Goal: Task Accomplishment & Management: Complete application form

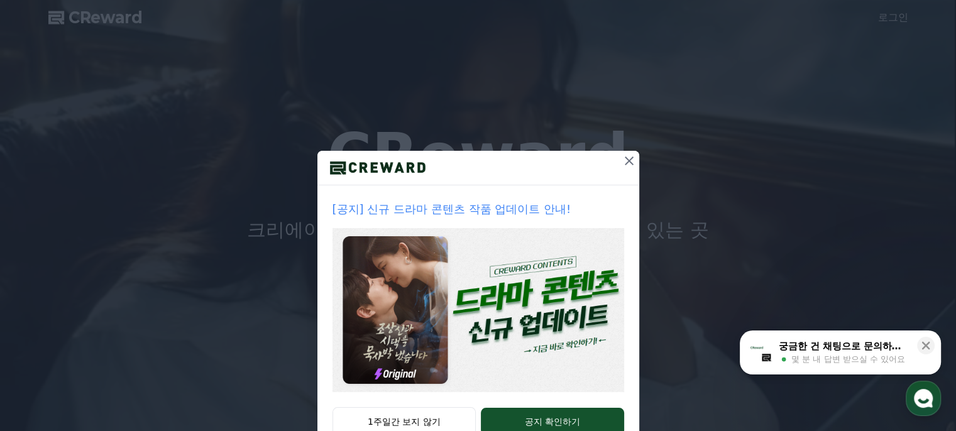
click at [625, 163] on icon at bounding box center [629, 161] width 9 height 9
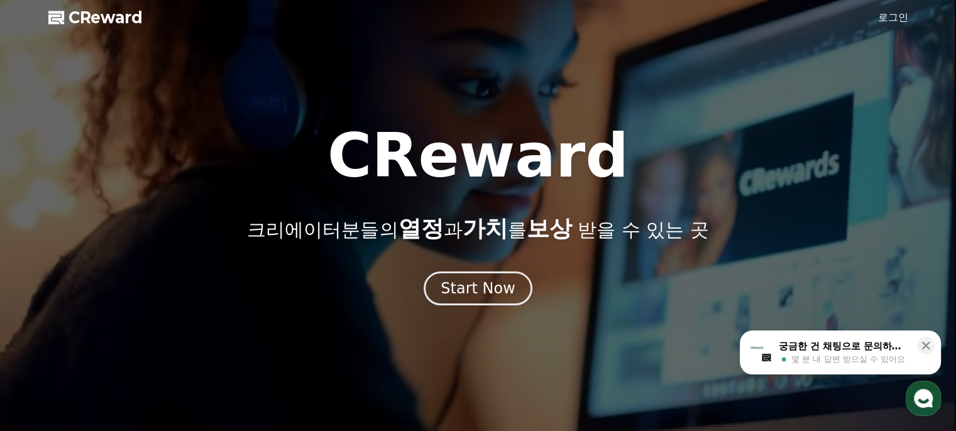
click at [896, 18] on link "로그인" at bounding box center [893, 17] width 30 height 15
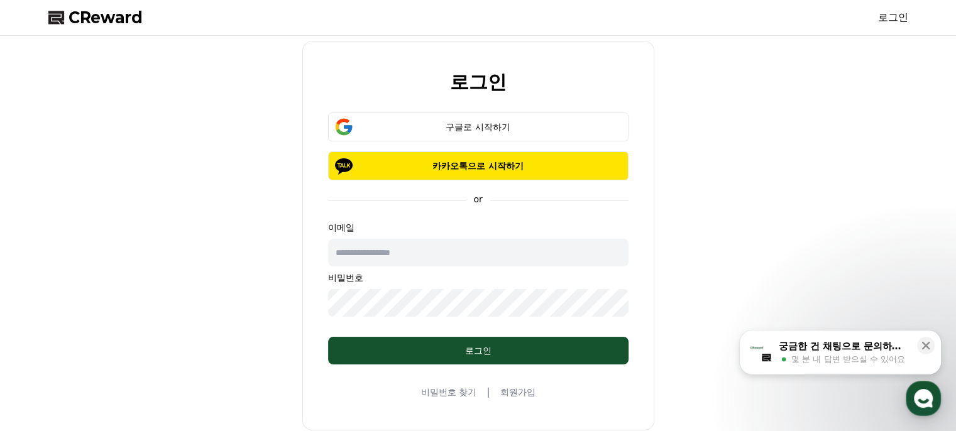
click at [458, 129] on div "구글로 시작하기" at bounding box center [478, 127] width 264 height 13
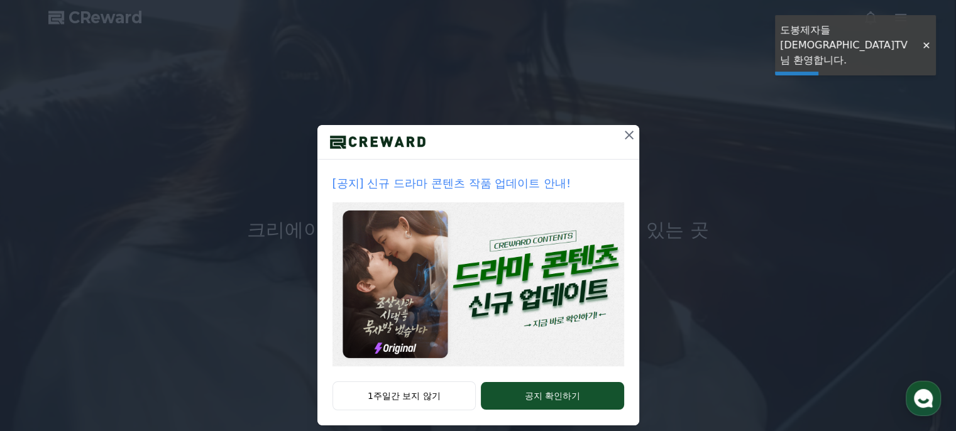
scroll to position [40, 0]
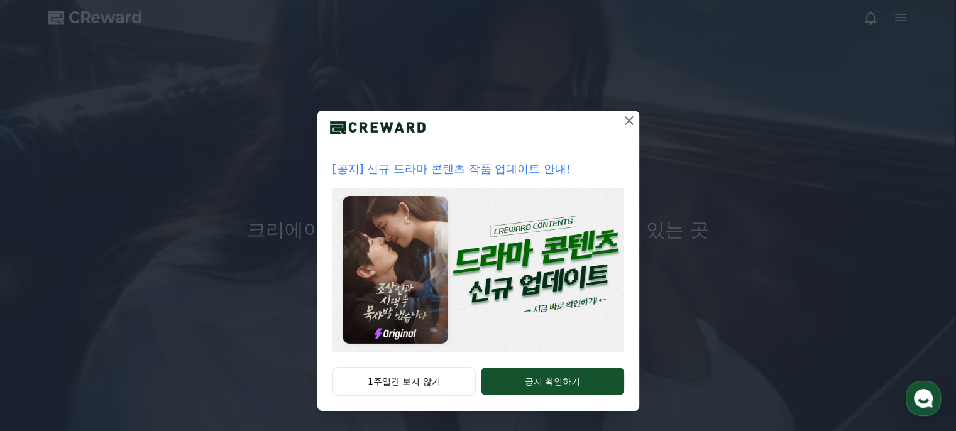
click at [418, 383] on button "1주일간 보지 않기" at bounding box center [405, 381] width 144 height 29
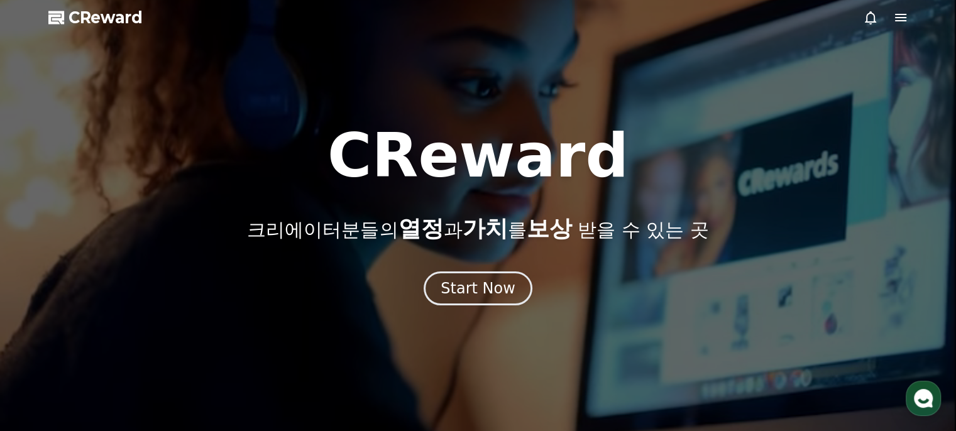
click at [473, 297] on div "Start Now" at bounding box center [478, 289] width 75 height 20
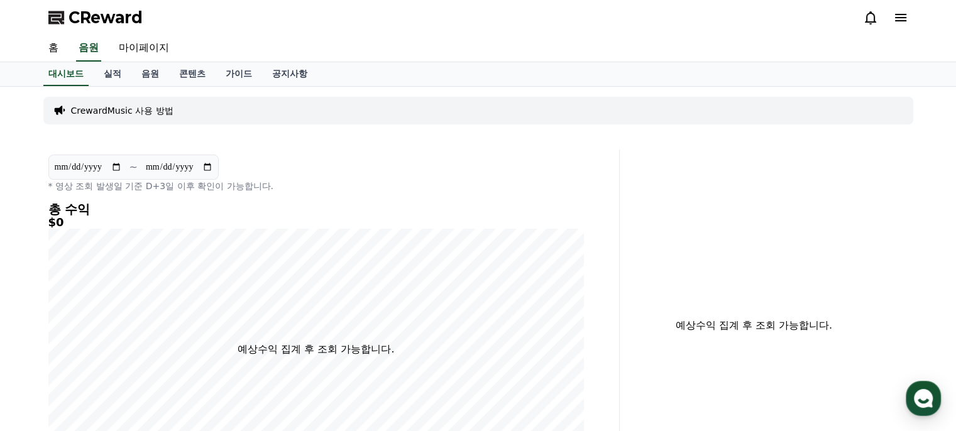
click at [148, 74] on link "음원" at bounding box center [150, 74] width 38 height 24
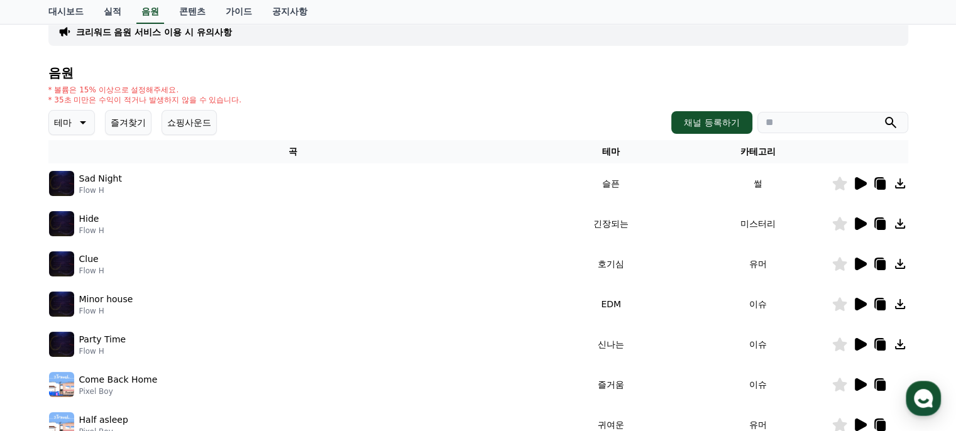
scroll to position [126, 0]
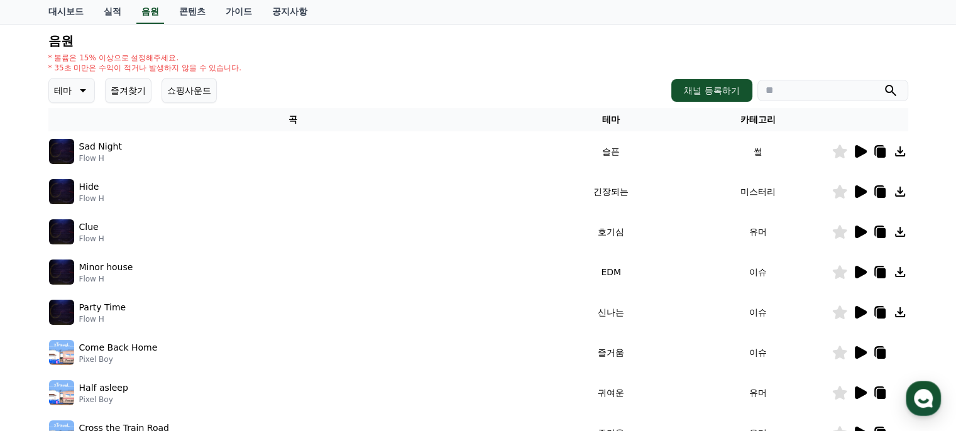
click at [860, 153] on icon at bounding box center [861, 151] width 12 height 13
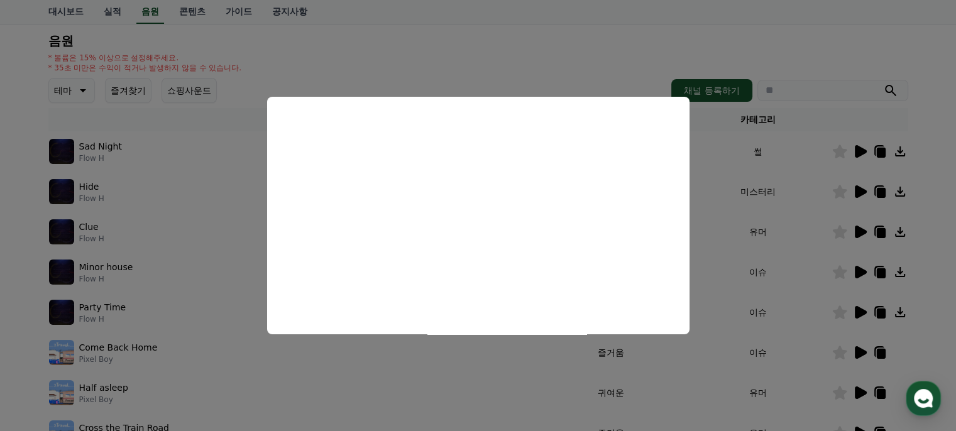
click at [634, 31] on button "close modal" at bounding box center [478, 215] width 956 height 431
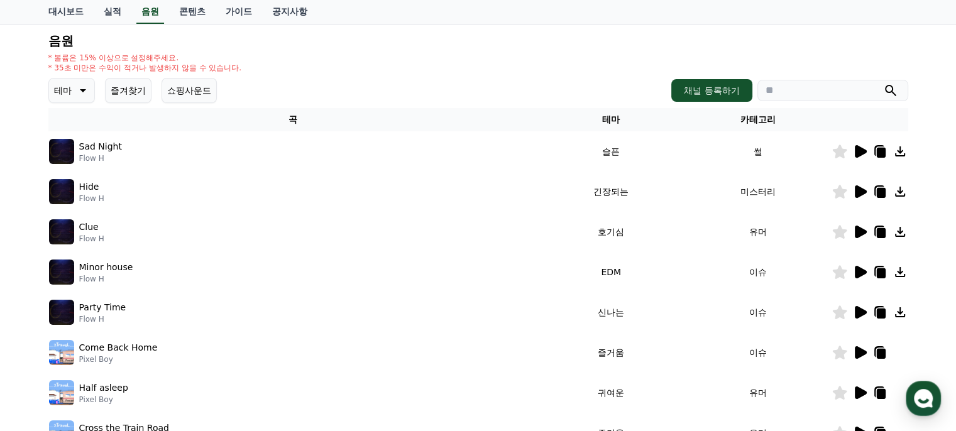
click at [83, 96] on icon at bounding box center [81, 90] width 15 height 15
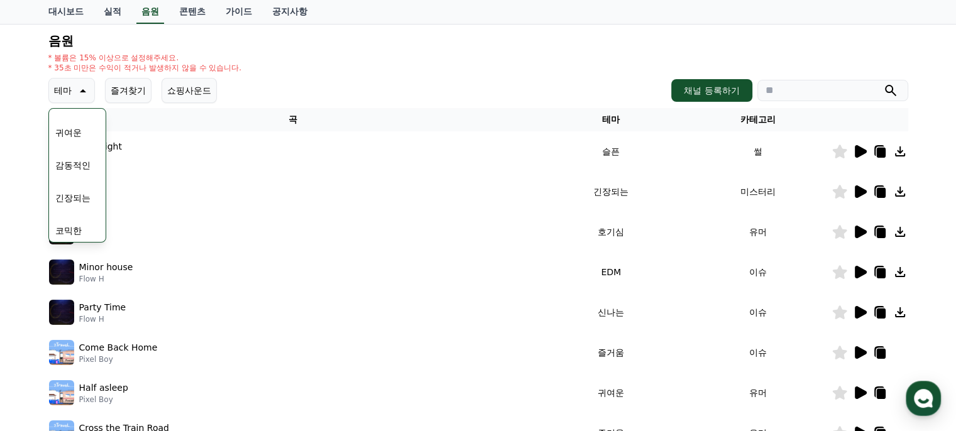
scroll to position [518, 0]
click at [33, 117] on div "크리워드 음원 서비스 이용 시 유의사항 음원 * 볼륨은 15% 이상으로 설정해주세요. * 35초 미만은 수익이 적거나 발생하지 않을 수 있습니…" at bounding box center [478, 265] width 956 height 608
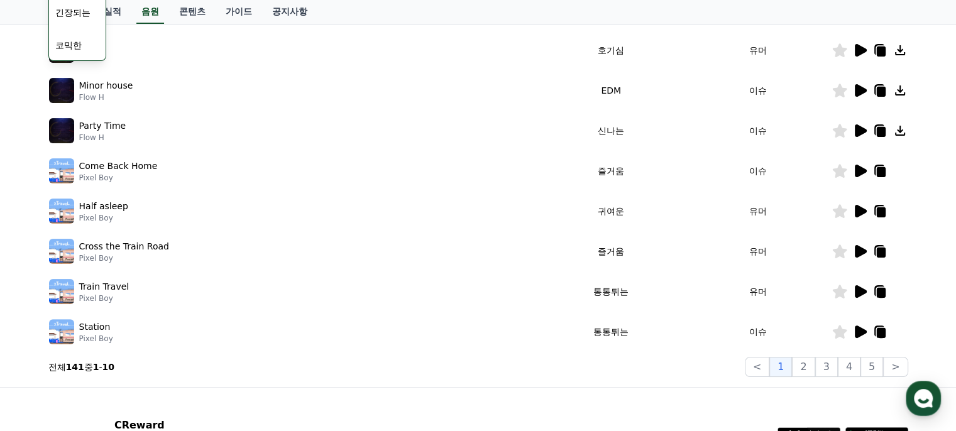
scroll to position [294, 0]
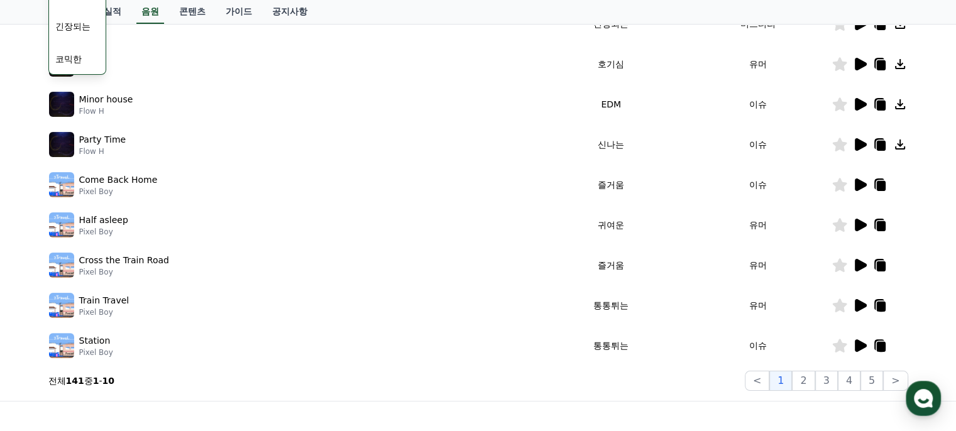
click at [19, 116] on div "크리워드 음원 서비스 이용 시 유의사항 음원 * 볼륨은 15% 이상으로 설정해주세요. * 35초 미만은 수익이 적거나 발생하지 않을 수 있습니…" at bounding box center [478, 97] width 956 height 608
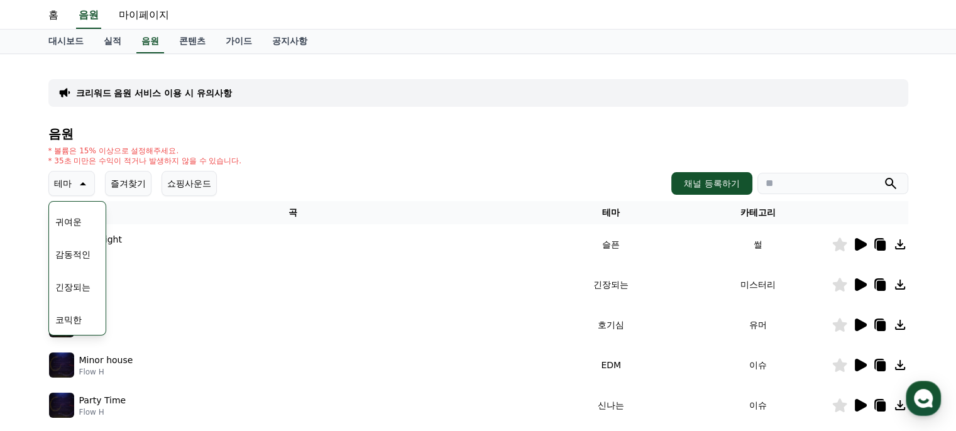
scroll to position [0, 0]
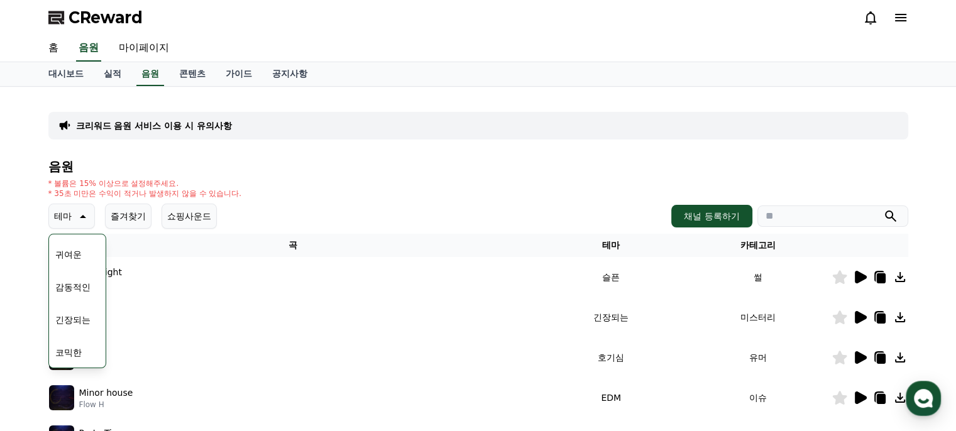
click at [425, 184] on div "* 볼륨은 15% 이상으로 설정해주세요. * 35초 미만은 수익이 적거나 발생하지 않을 수 있습니다." at bounding box center [478, 189] width 860 height 20
click at [199, 79] on link "콘텐츠" at bounding box center [192, 74] width 47 height 24
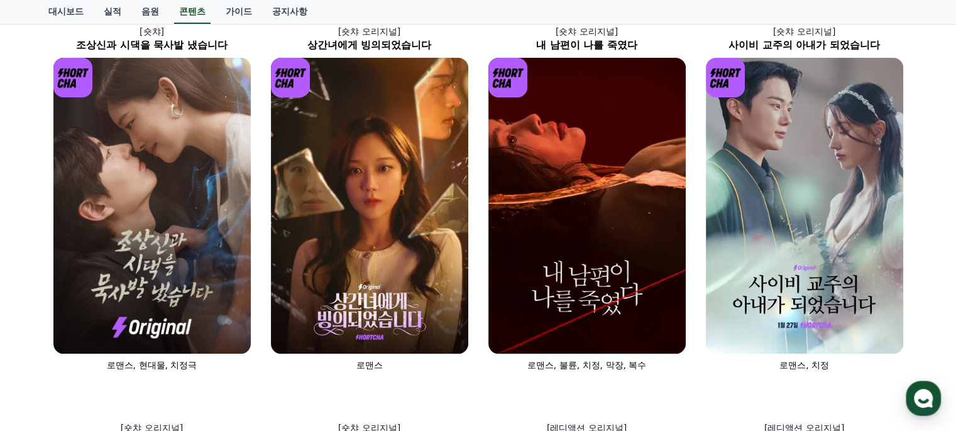
scroll to position [126, 0]
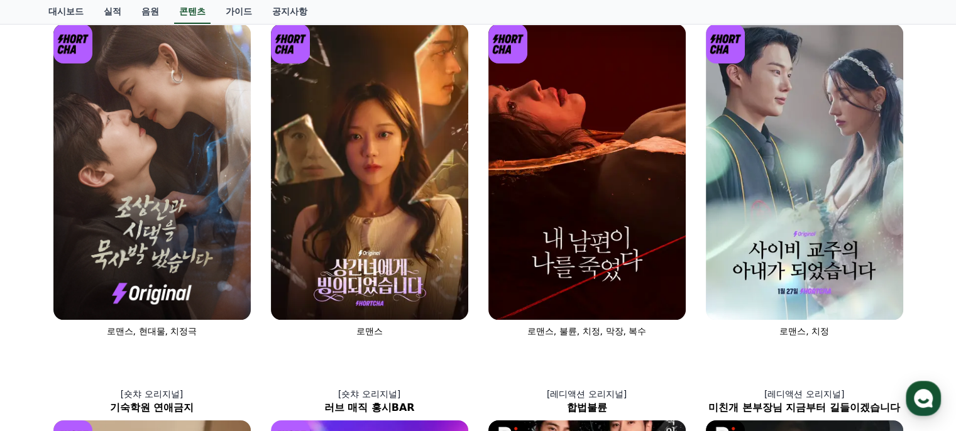
click at [198, 182] on img at bounding box center [151, 172] width 197 height 296
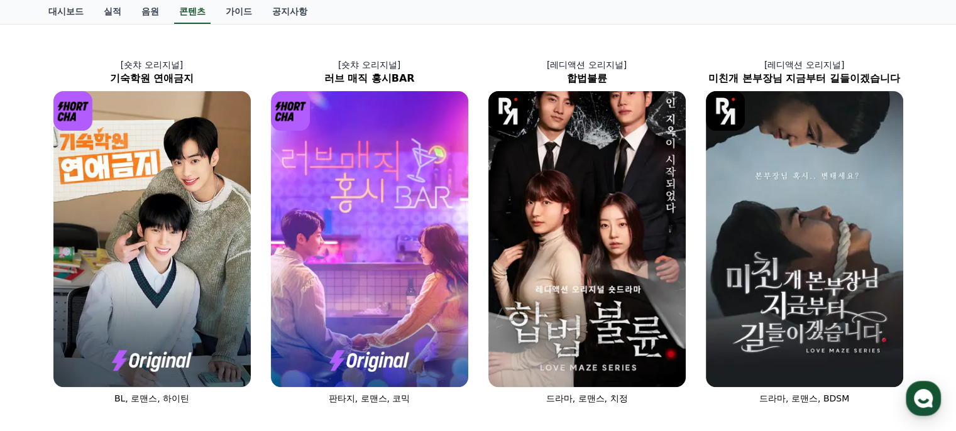
scroll to position [493, 0]
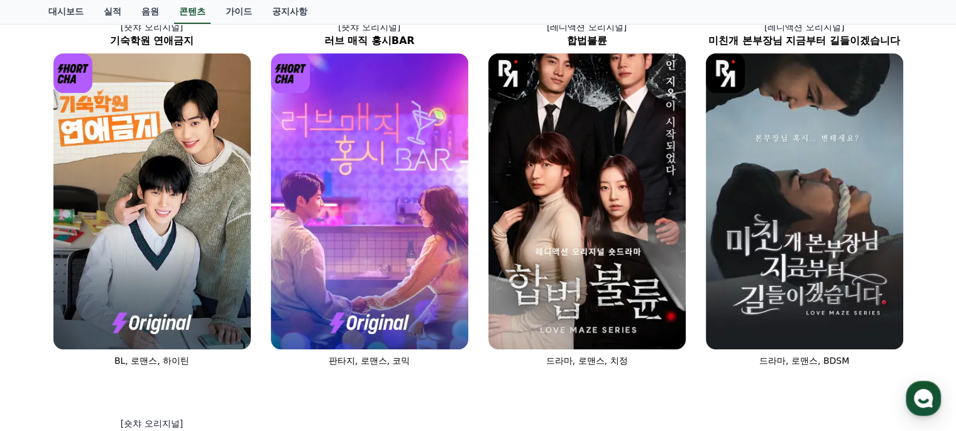
click at [591, 246] on img at bounding box center [587, 201] width 197 height 296
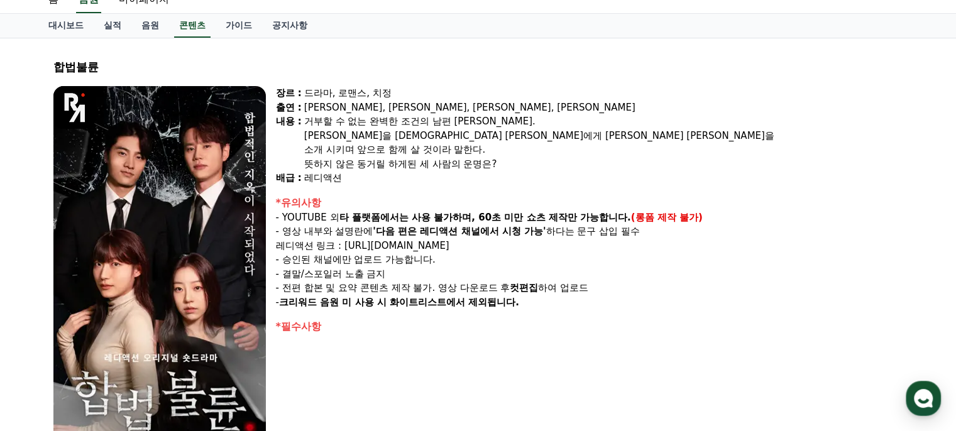
scroll to position [48, 0]
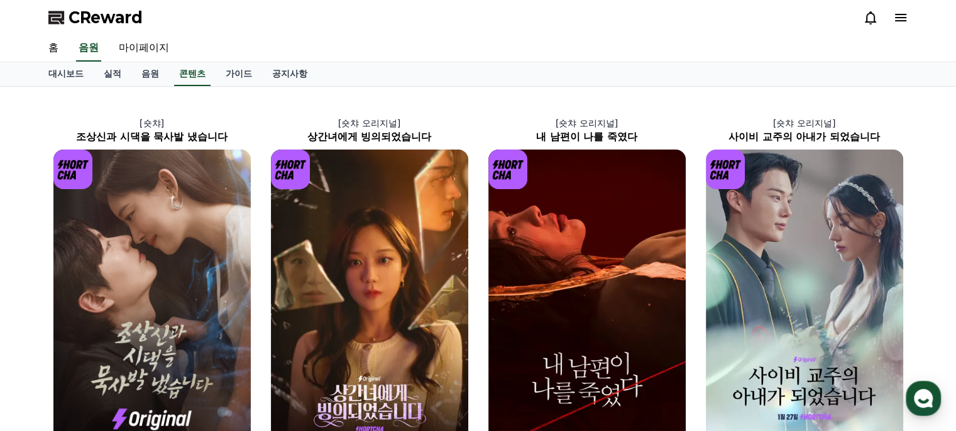
click at [147, 75] on link "음원" at bounding box center [150, 74] width 38 height 24
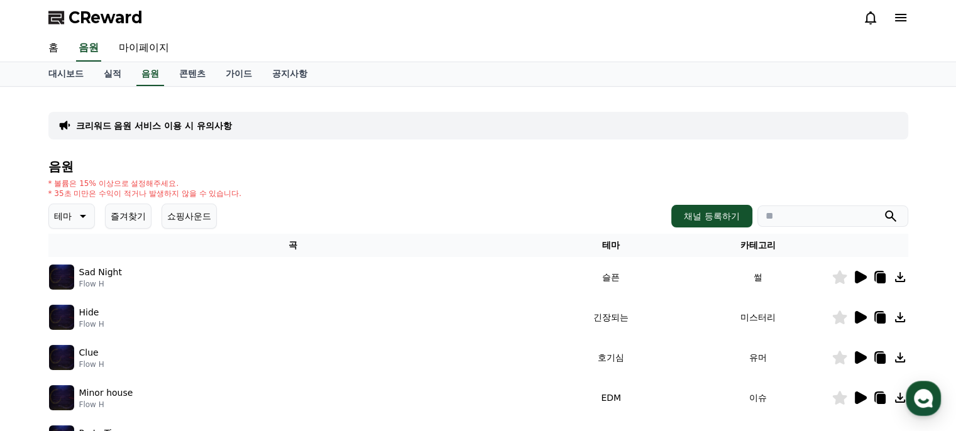
click at [863, 277] on icon at bounding box center [861, 277] width 12 height 13
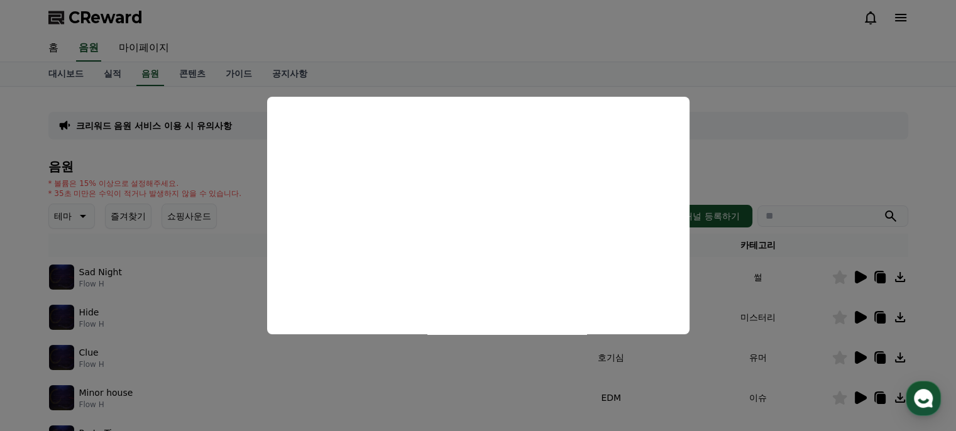
click at [741, 58] on button "close modal" at bounding box center [478, 215] width 956 height 431
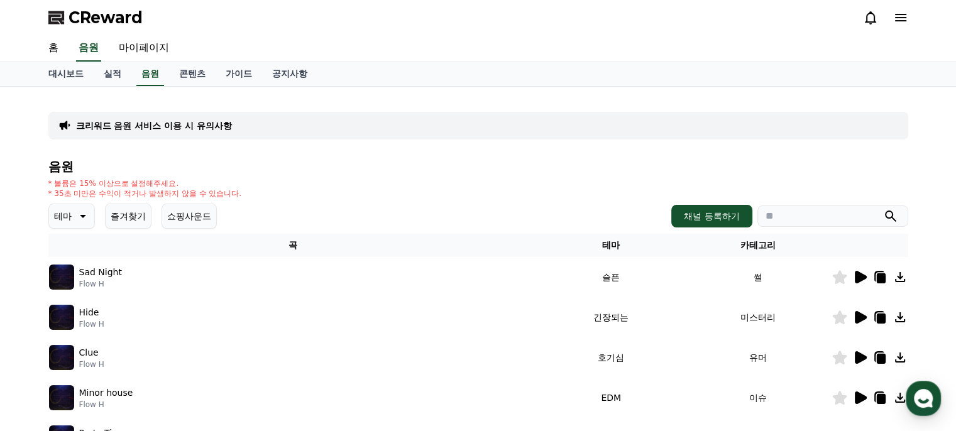
click at [899, 279] on icon at bounding box center [900, 277] width 15 height 15
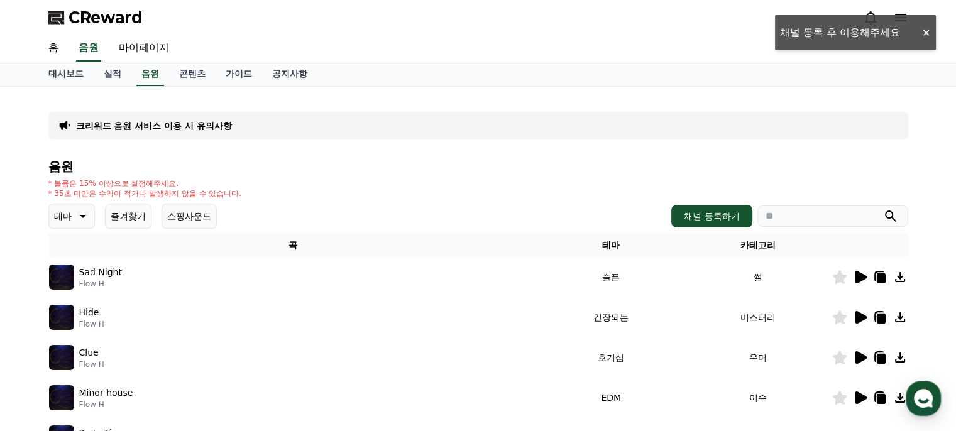
click at [707, 223] on button "채널 등록하기" at bounding box center [712, 216] width 80 height 23
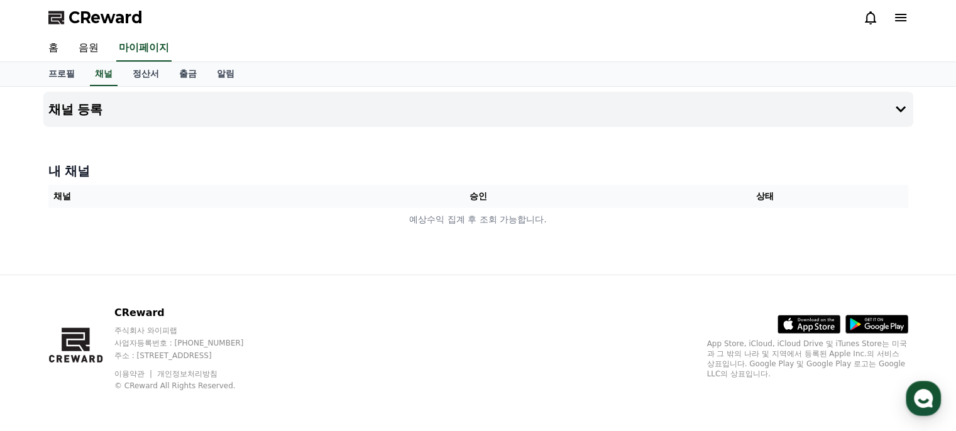
click at [898, 107] on icon at bounding box center [901, 109] width 10 height 6
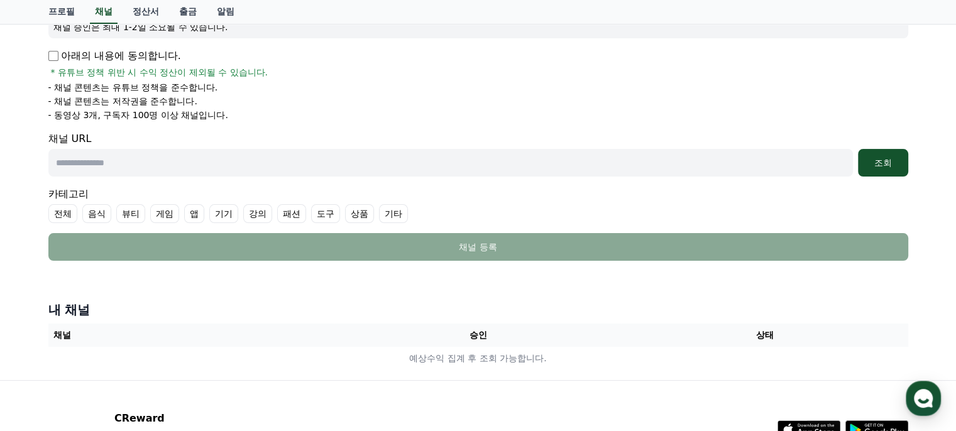
scroll to position [182, 0]
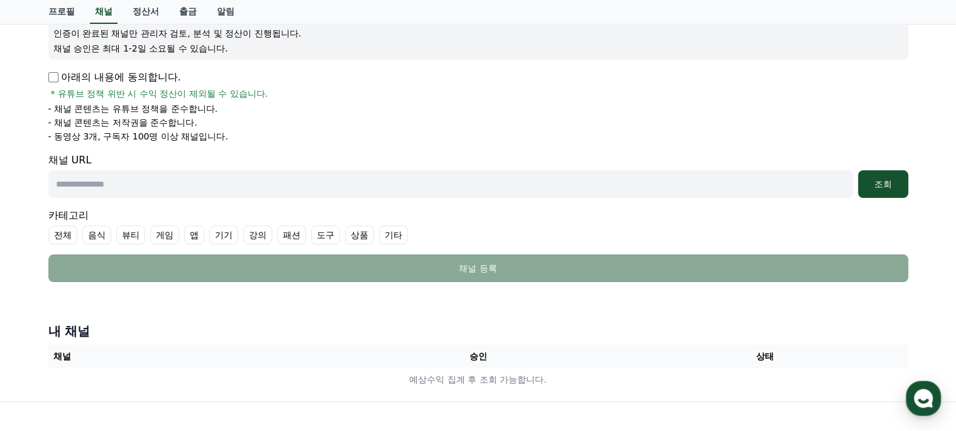
click at [257, 234] on label "강의" at bounding box center [257, 235] width 29 height 19
click at [233, 187] on input "text" at bounding box center [450, 184] width 805 height 28
paste input "****"
type input "*"
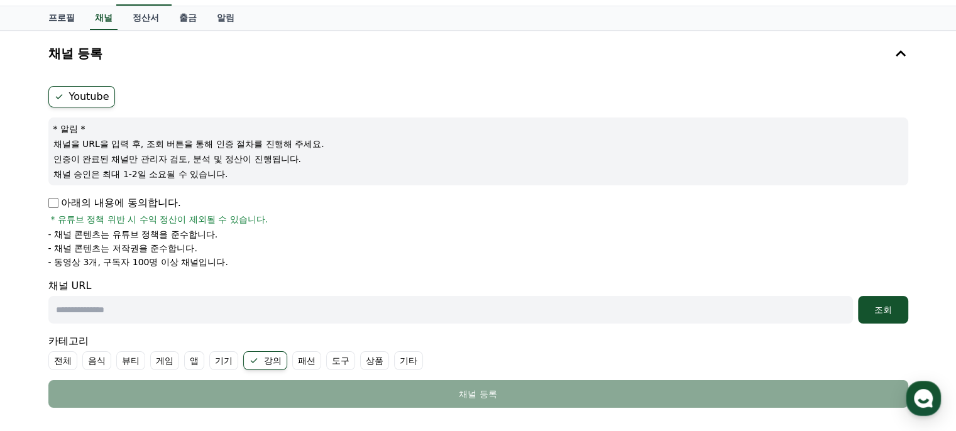
click at [877, 313] on div "조회" at bounding box center [883, 310] width 40 height 13
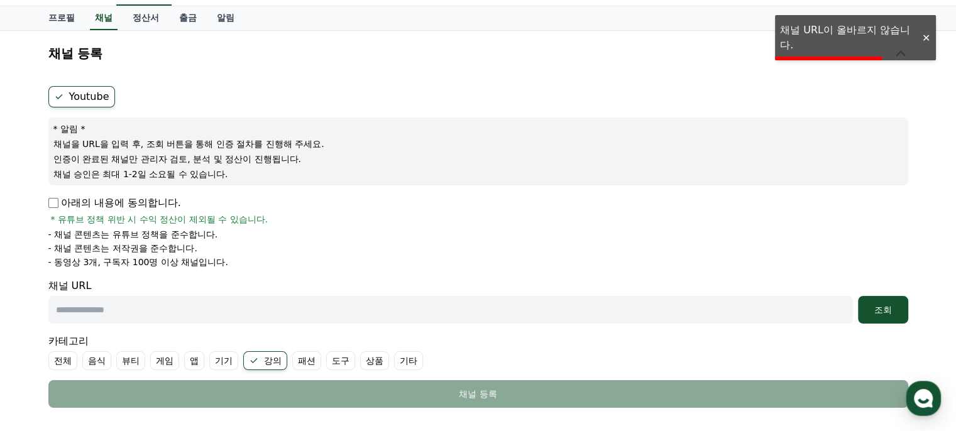
click at [659, 309] on input "text" at bounding box center [450, 310] width 805 height 28
click at [255, 310] on input "text" at bounding box center [450, 310] width 805 height 28
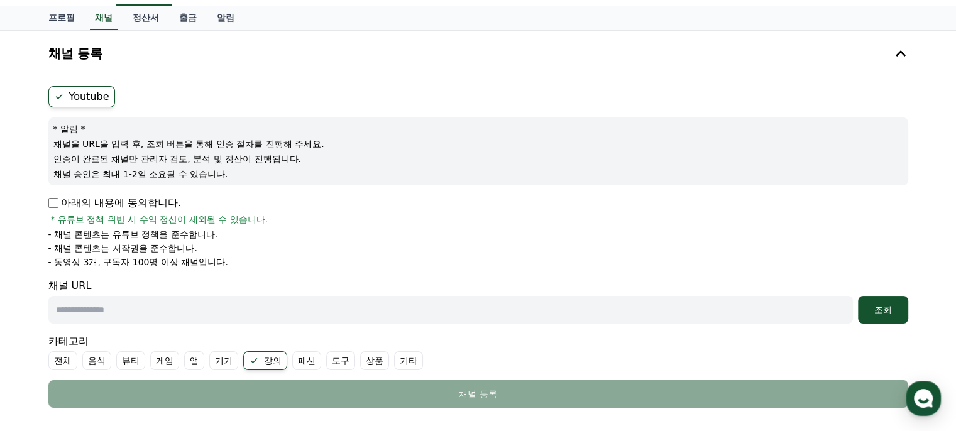
paste input "**********"
click at [879, 316] on button "조회" at bounding box center [883, 310] width 50 height 28
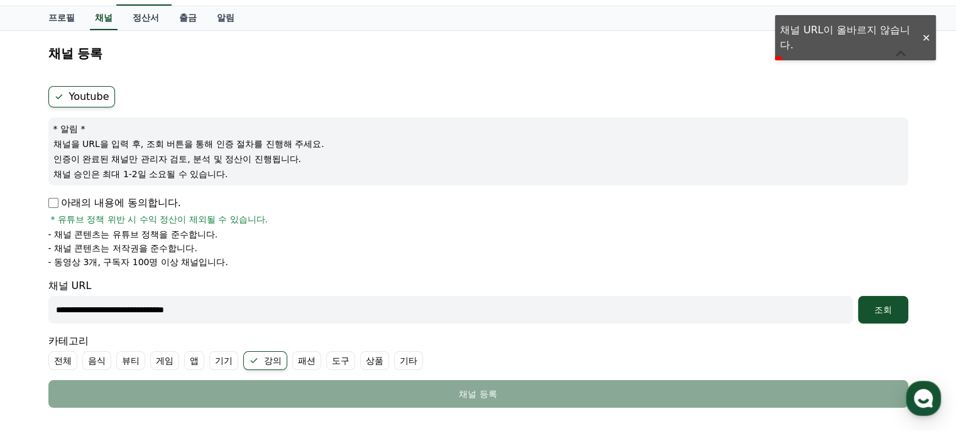
click at [86, 310] on input "**********" at bounding box center [450, 310] width 805 height 28
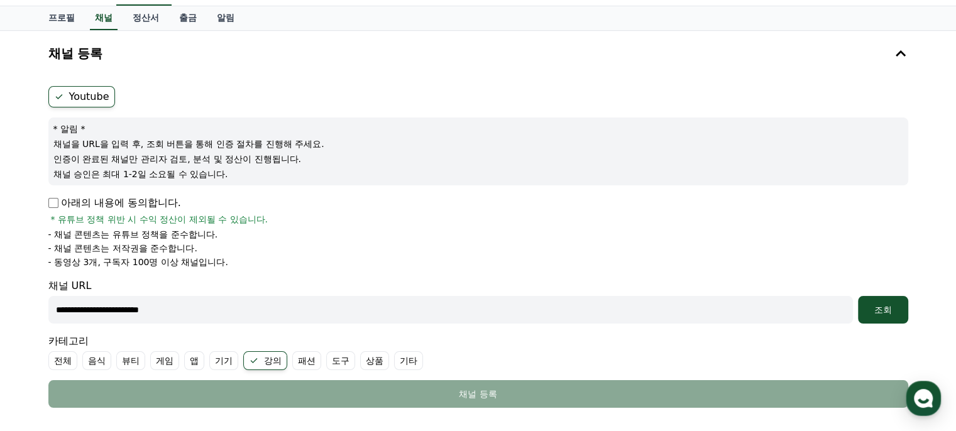
type input "**********"
click at [882, 310] on div "조회" at bounding box center [883, 310] width 40 height 13
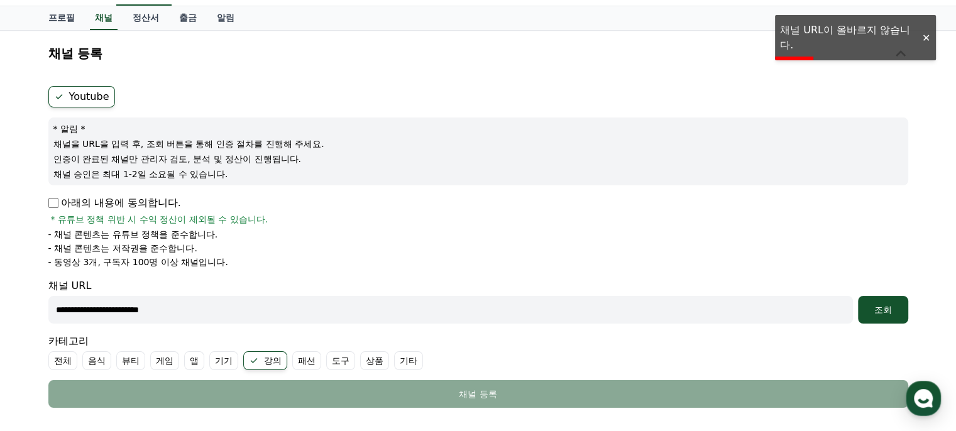
drag, startPoint x: 282, startPoint y: 313, endPoint x: 6, endPoint y: 315, distance: 275.4
click at [6, 315] on div "**********" at bounding box center [478, 279] width 956 height 497
paste input "*********"
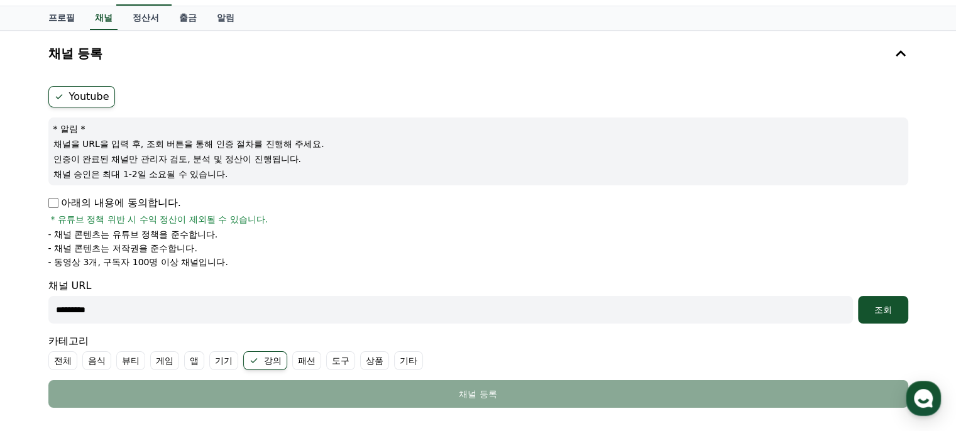
type input "*********"
click at [895, 310] on div "조회" at bounding box center [883, 310] width 40 height 13
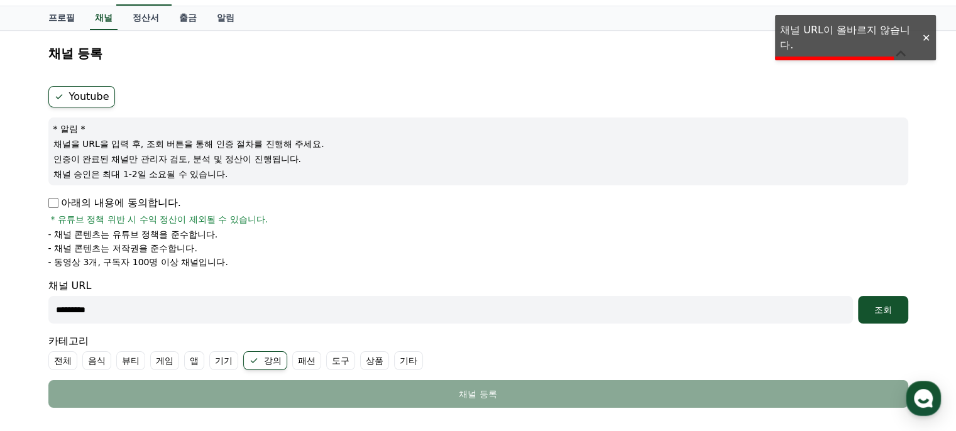
click at [714, 258] on li "- 동영상 3개, 구독자 100명 이상 채널입니다." at bounding box center [478, 262] width 860 height 13
drag, startPoint x: 233, startPoint y: 306, endPoint x: 28, endPoint y: 313, distance: 205.1
click at [28, 313] on div "채널 등록 Youtube * 알림 * 채널을 URL을 입력 후, 조회 버튼을 통해 인증 절차를 진행해 주세요. 인증이 완료된 채널만 관리자 검…" at bounding box center [478, 279] width 956 height 497
paste input "**********"
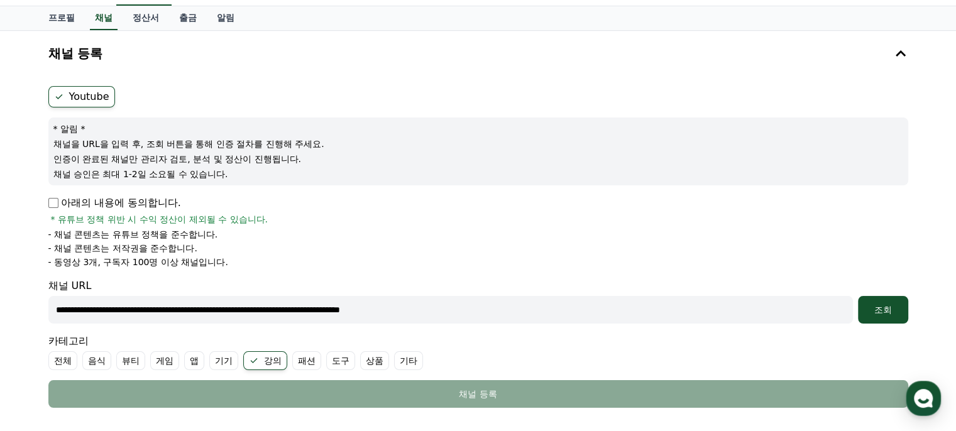
type input "**********"
click at [888, 314] on div "조회" at bounding box center [883, 310] width 40 height 13
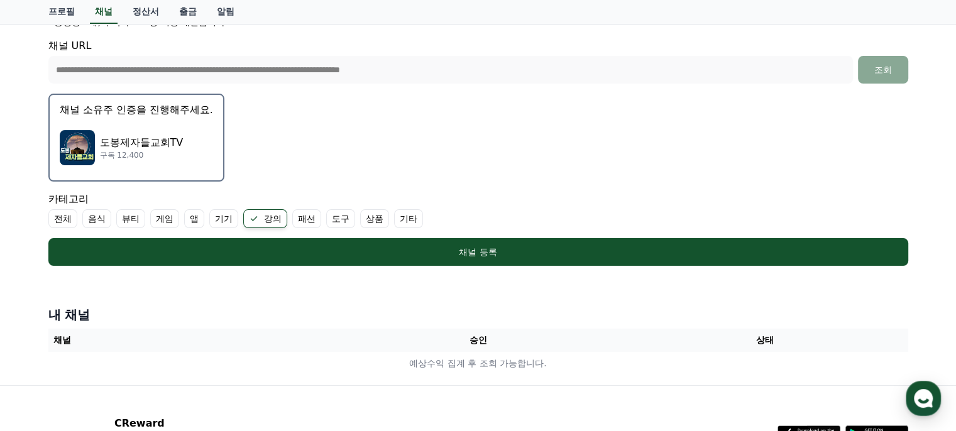
scroll to position [279, 0]
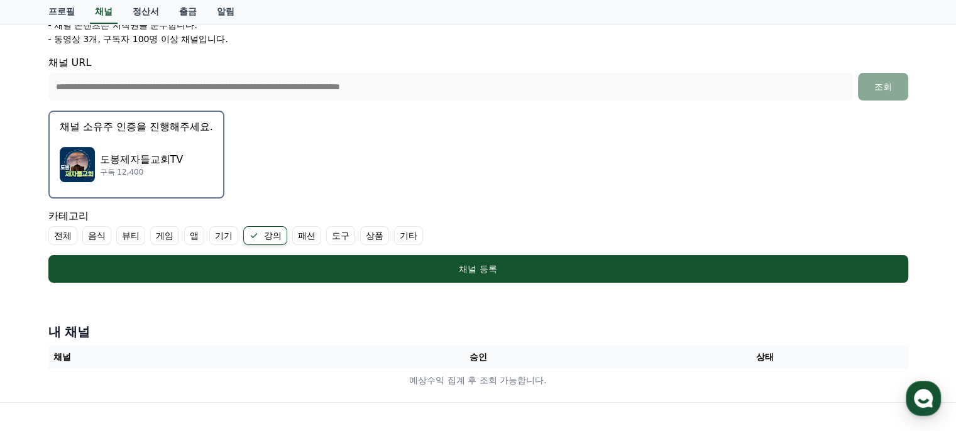
click at [478, 270] on div "채널 등록" at bounding box center [479, 269] width 810 height 13
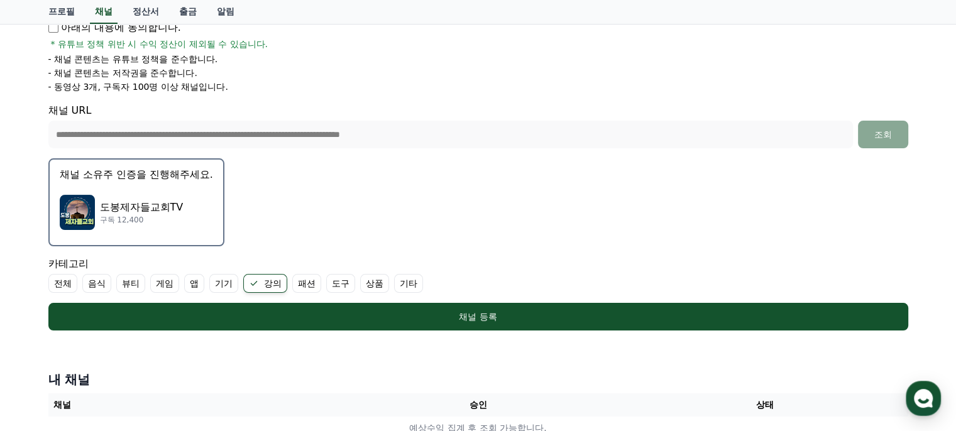
scroll to position [153, 0]
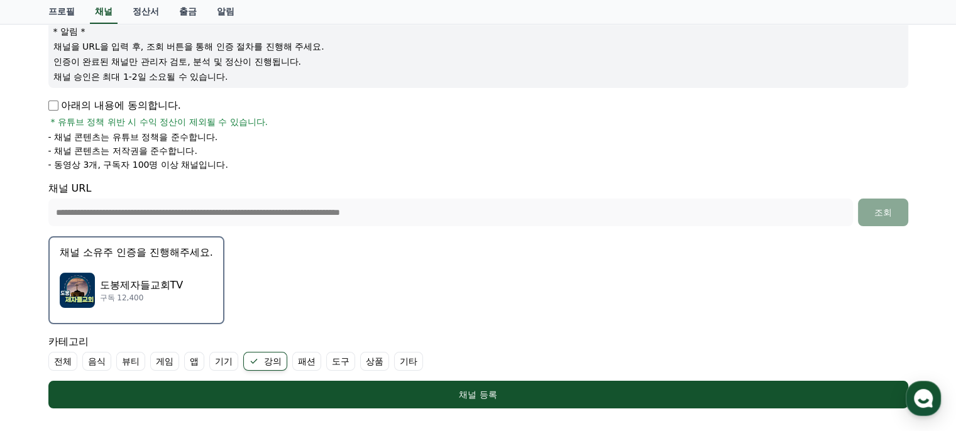
click at [502, 390] on div "채널 등록" at bounding box center [479, 395] width 810 height 13
click at [165, 273] on div "도봉제자들교회TV 구독 12,400" at bounding box center [136, 290] width 153 height 50
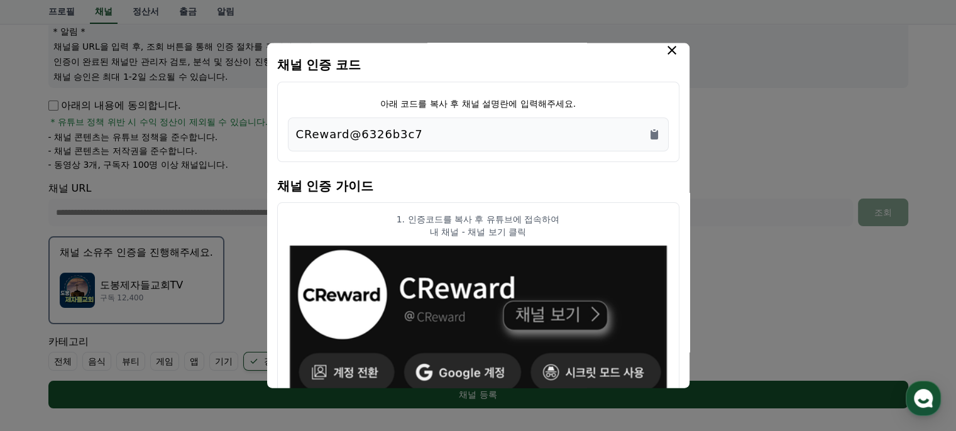
scroll to position [0, 0]
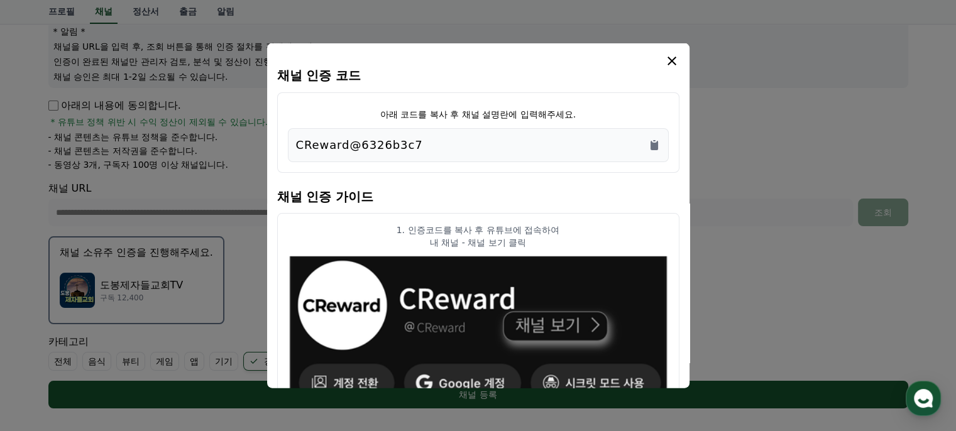
click at [656, 141] on icon "Copy to clipboard" at bounding box center [654, 145] width 13 height 13
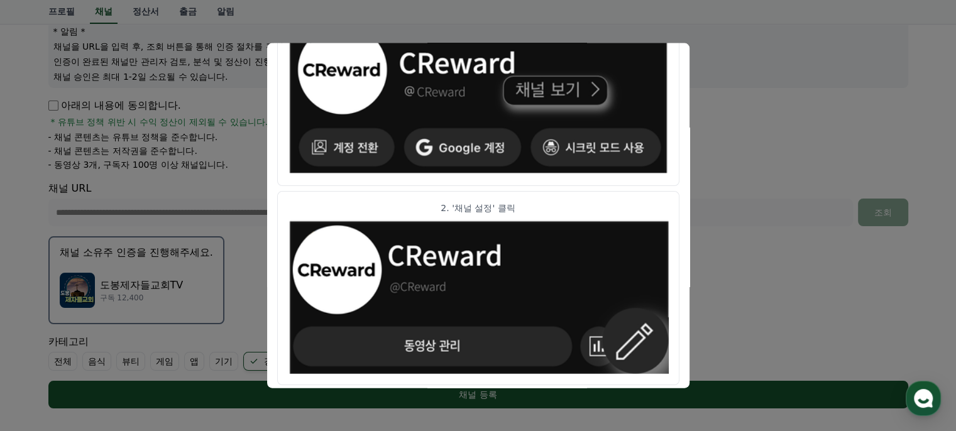
scroll to position [362, 0]
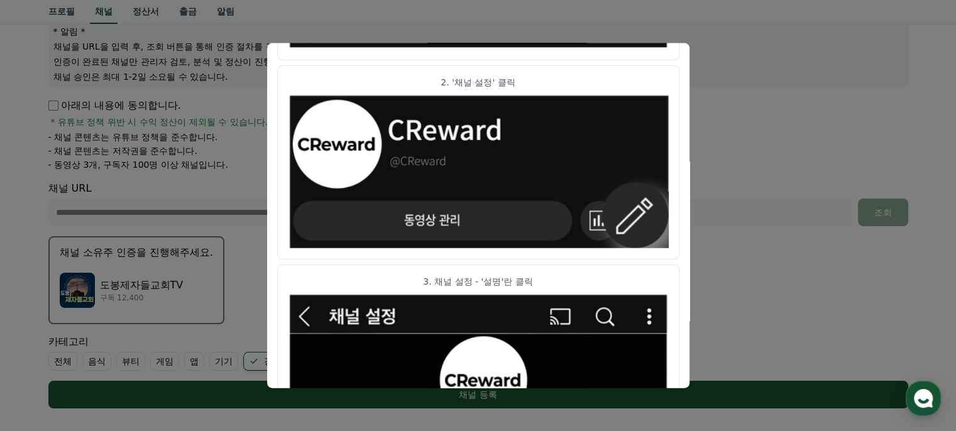
click at [623, 224] on img "modal" at bounding box center [478, 171] width 381 height 156
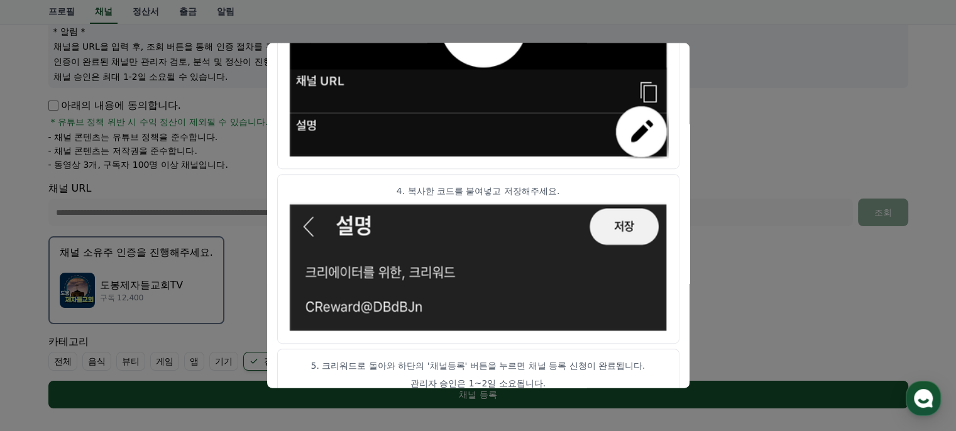
scroll to position [739, 0]
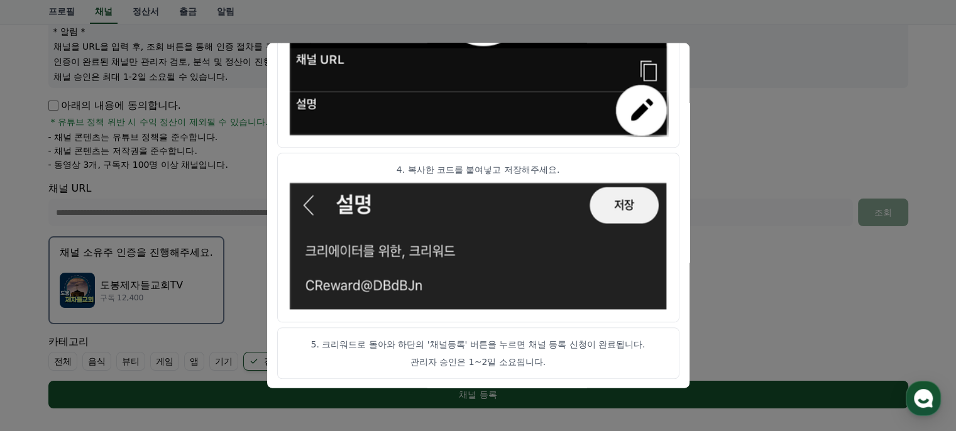
click at [623, 202] on img "modal" at bounding box center [478, 246] width 381 height 131
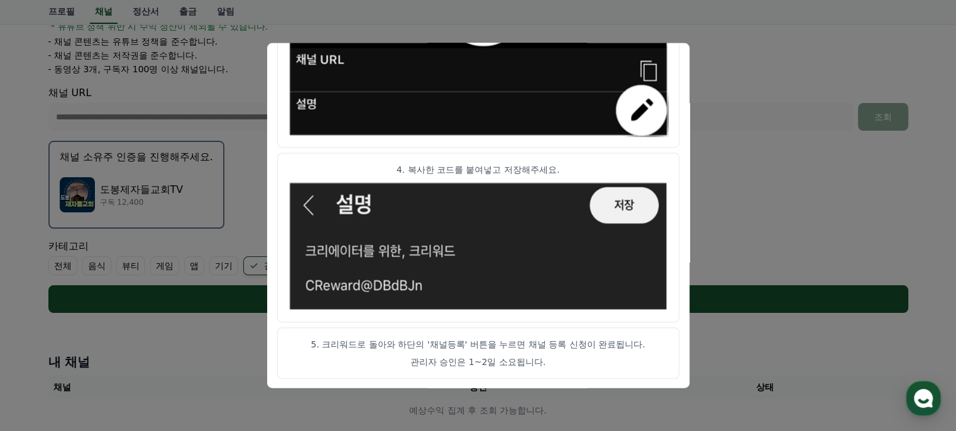
scroll to position [279, 0]
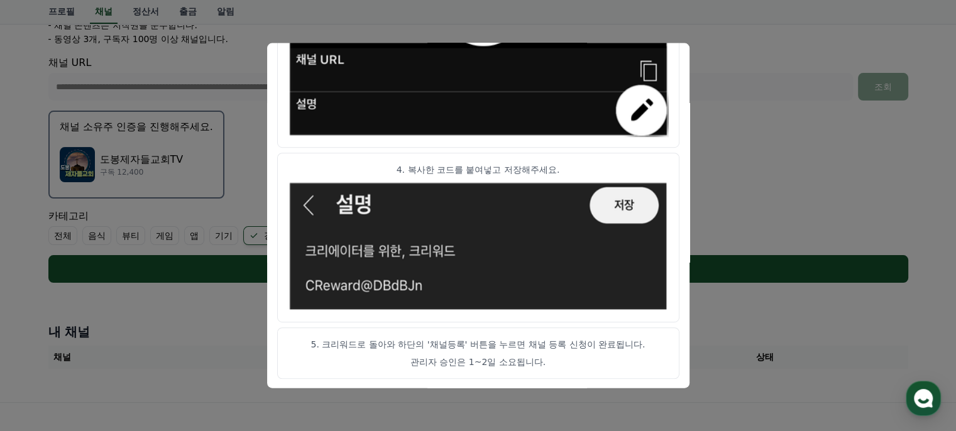
click at [767, 116] on button "close modal" at bounding box center [478, 215] width 956 height 431
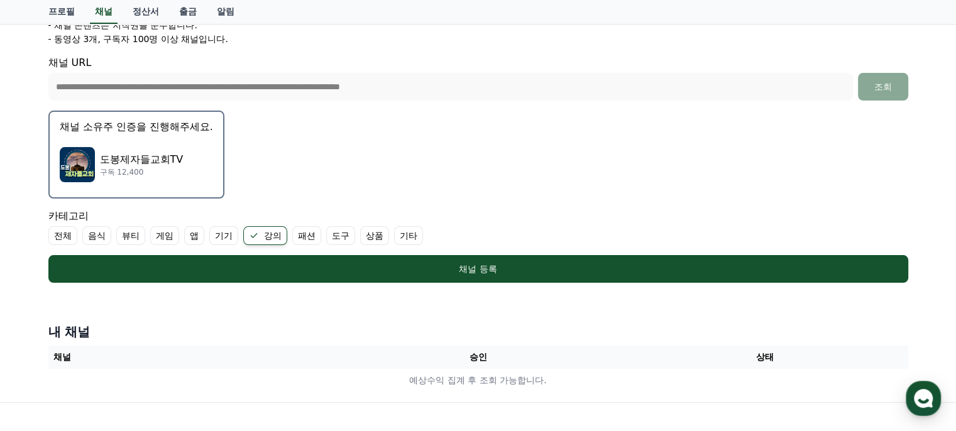
click at [464, 272] on div "채널 등록" at bounding box center [479, 269] width 810 height 13
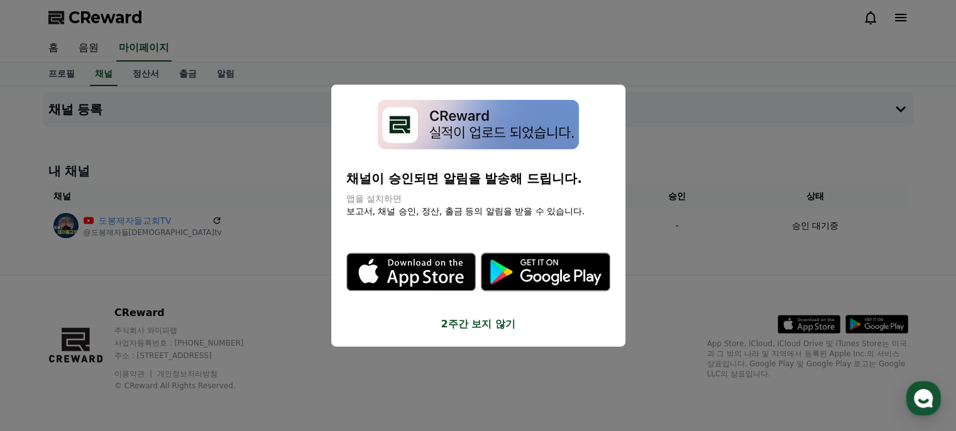
click at [236, 214] on button "close modal" at bounding box center [478, 215] width 956 height 431
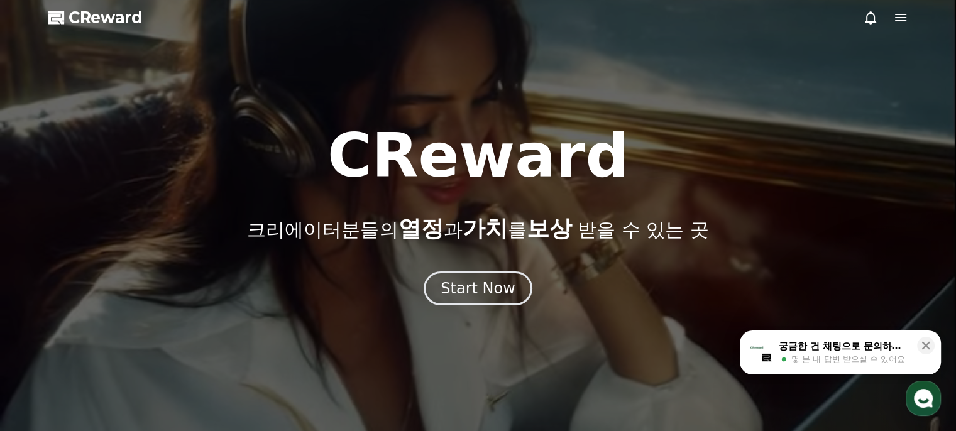
click at [495, 298] on div "Start Now" at bounding box center [478, 289] width 75 height 20
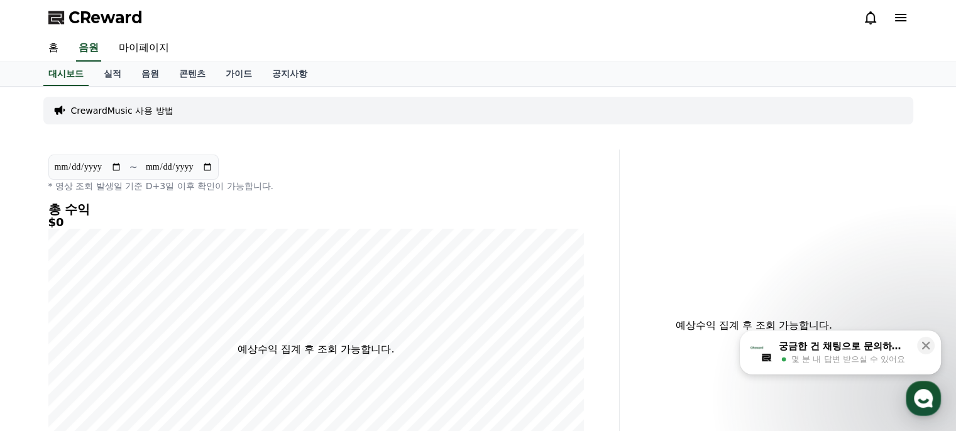
click at [145, 73] on link "음원" at bounding box center [150, 74] width 38 height 24
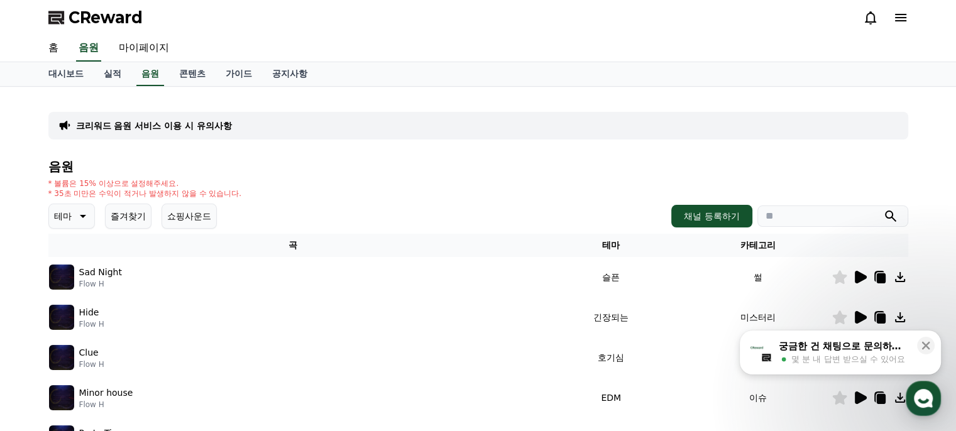
scroll to position [126, 0]
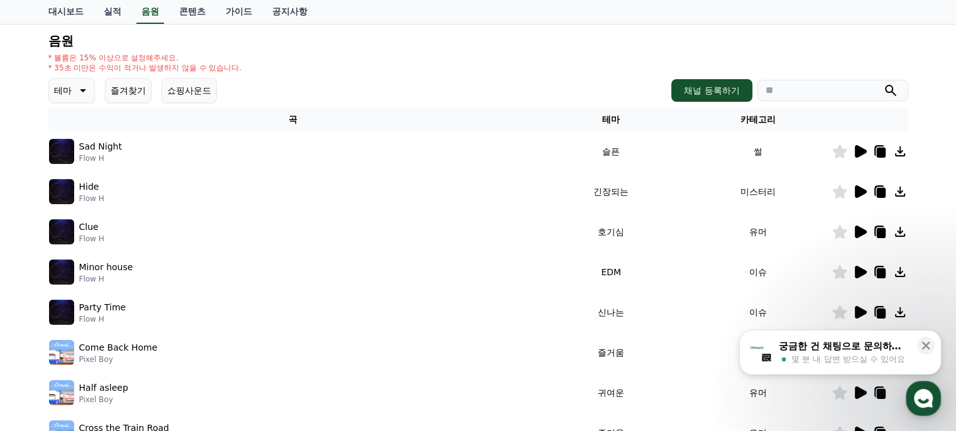
click at [862, 154] on icon at bounding box center [860, 151] width 15 height 15
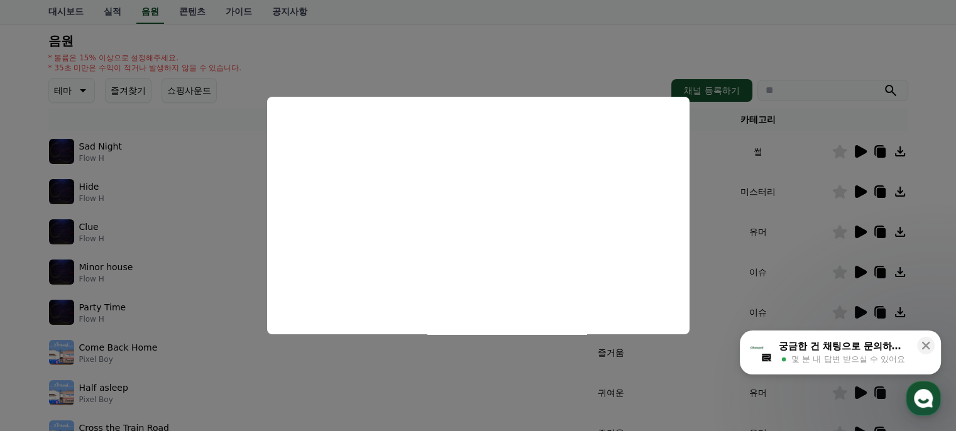
click at [507, 50] on button "close modal" at bounding box center [478, 215] width 956 height 431
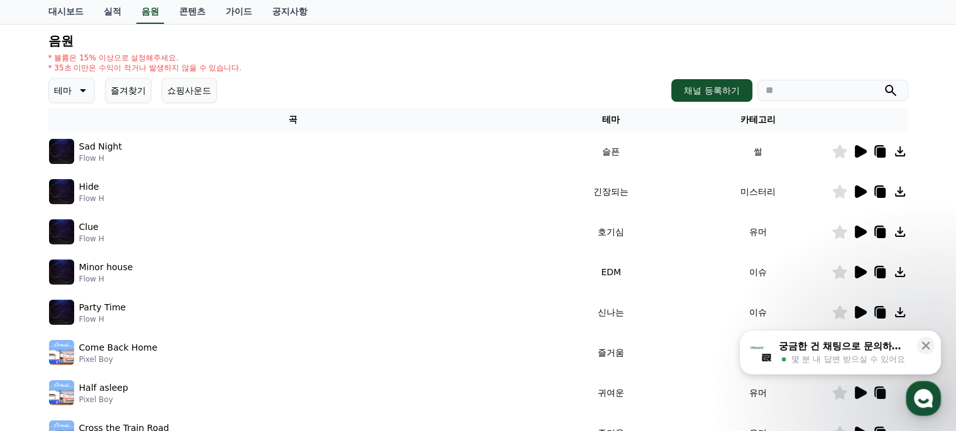
click at [880, 153] on icon at bounding box center [881, 153] width 9 height 10
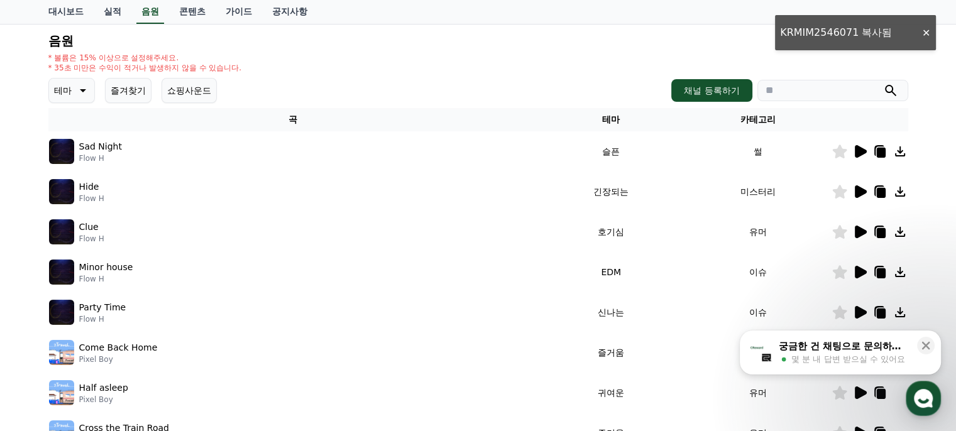
click at [880, 153] on icon at bounding box center [881, 153] width 9 height 10
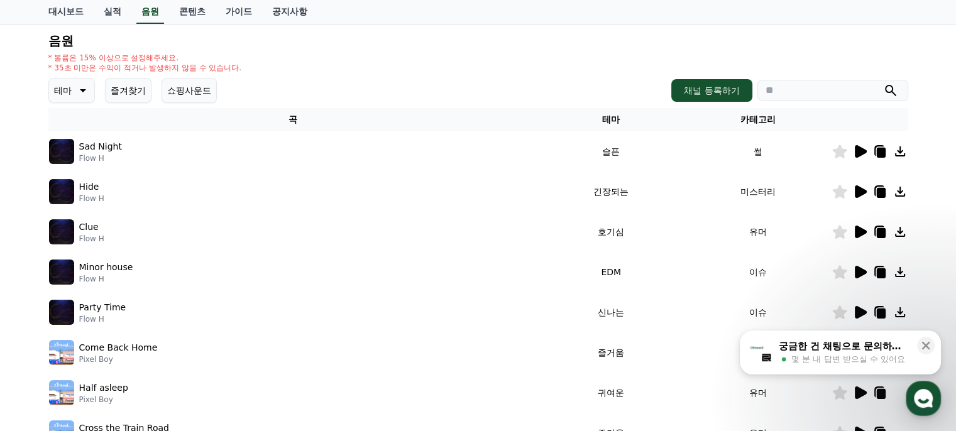
click at [86, 89] on icon at bounding box center [81, 90] width 15 height 15
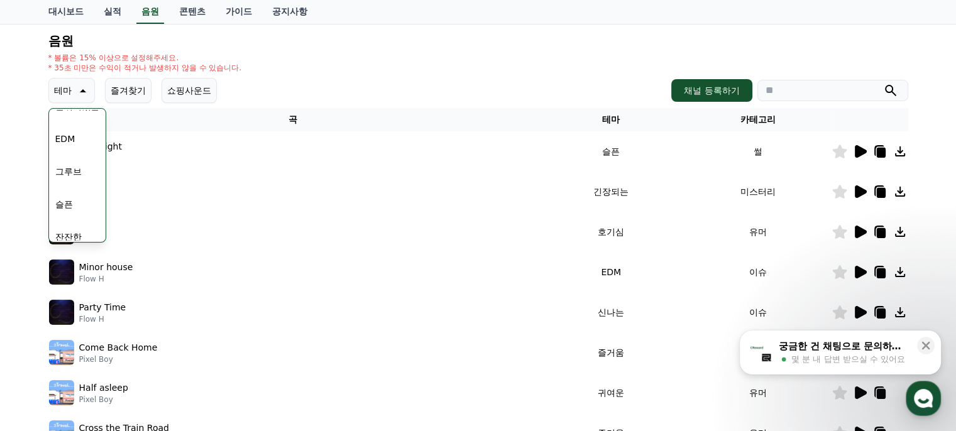
scroll to position [503, 0]
click at [80, 177] on button "감동적인" at bounding box center [72, 177] width 45 height 28
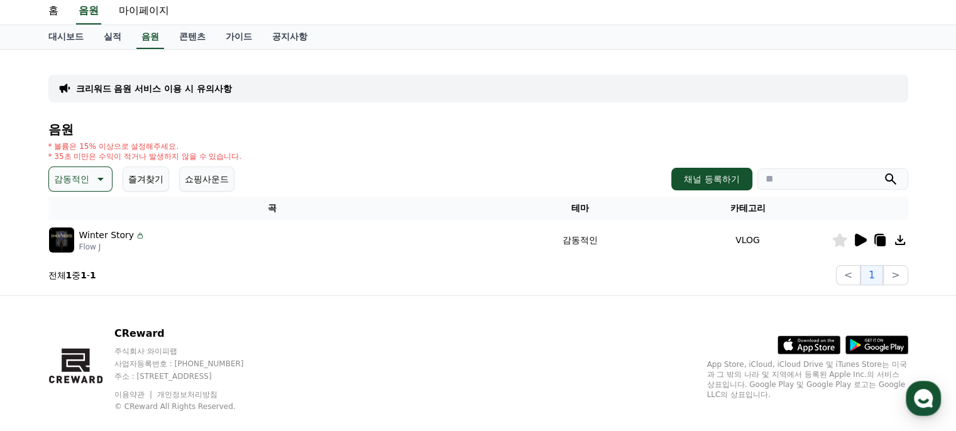
scroll to position [57, 0]
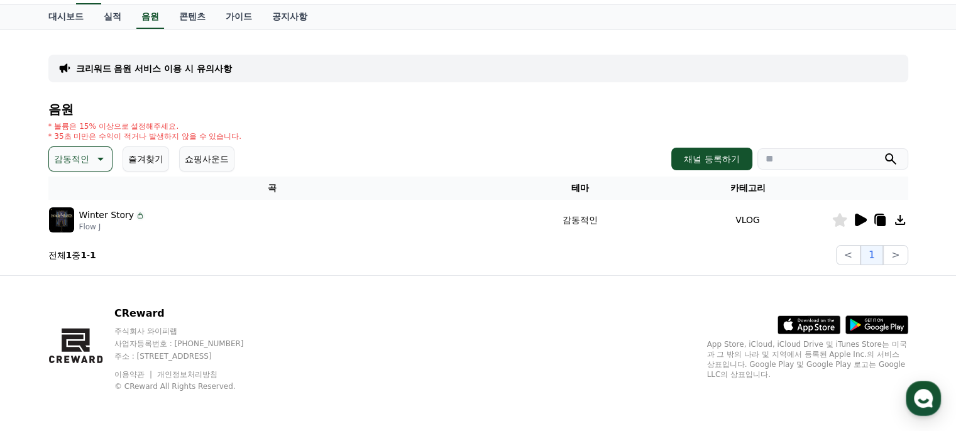
click at [860, 221] on icon at bounding box center [861, 220] width 12 height 13
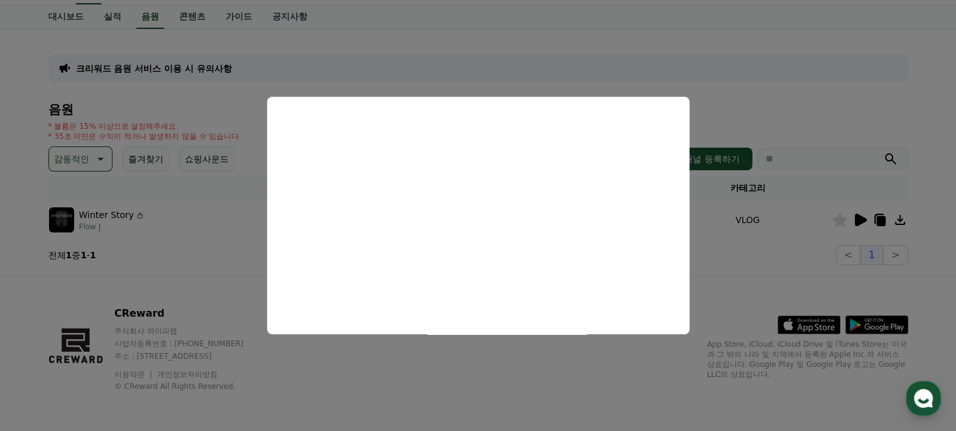
click at [9, 248] on button "close modal" at bounding box center [478, 215] width 956 height 431
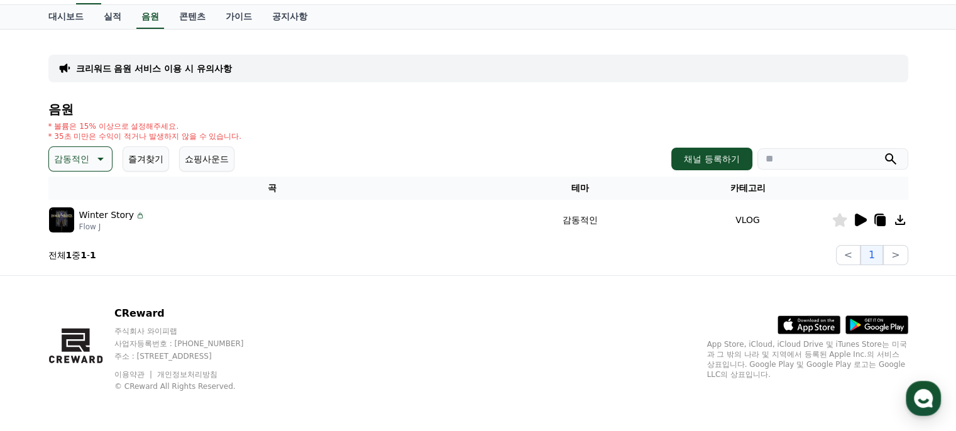
click at [101, 155] on icon at bounding box center [99, 159] width 15 height 15
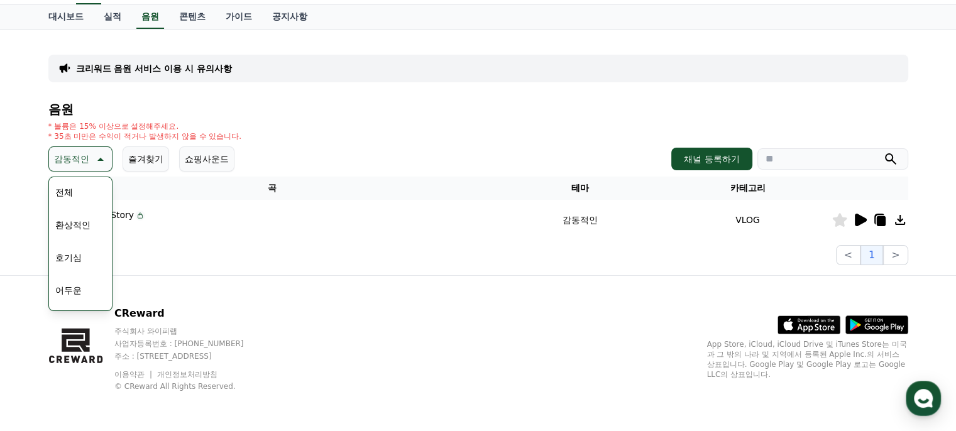
click at [86, 223] on button "환상적인" at bounding box center [72, 225] width 45 height 28
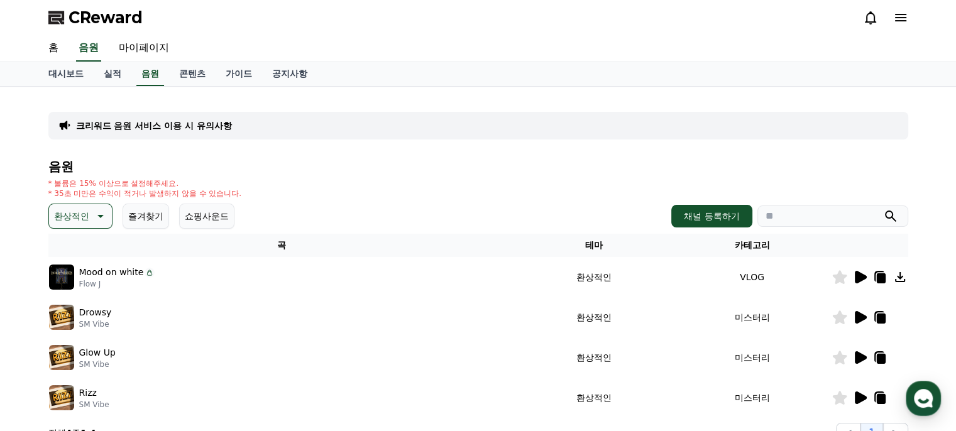
click at [863, 279] on icon at bounding box center [861, 277] width 12 height 13
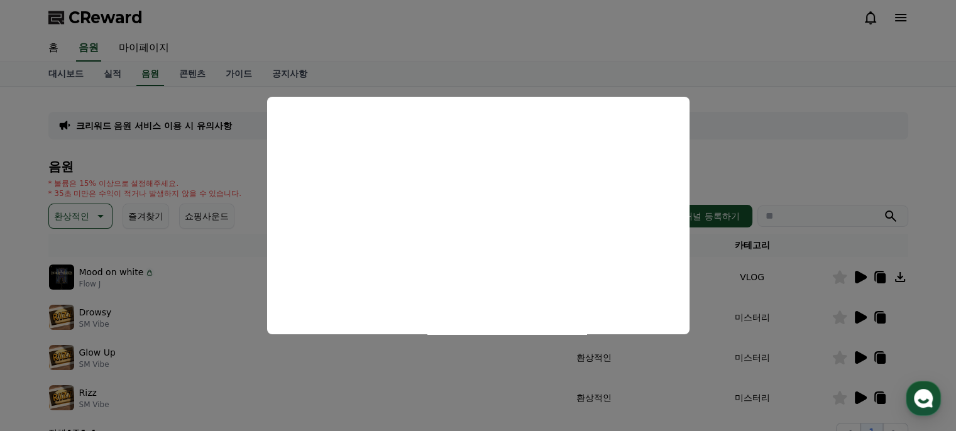
click at [775, 162] on button "close modal" at bounding box center [478, 215] width 956 height 431
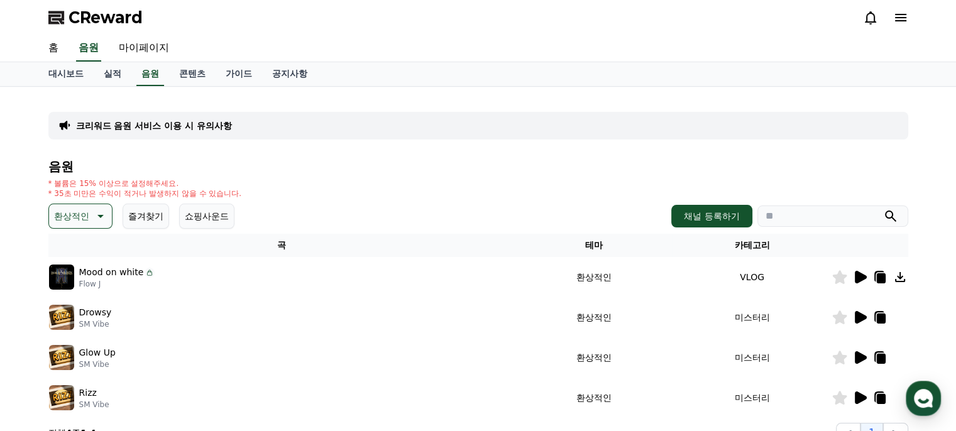
click at [863, 315] on icon at bounding box center [861, 317] width 12 height 13
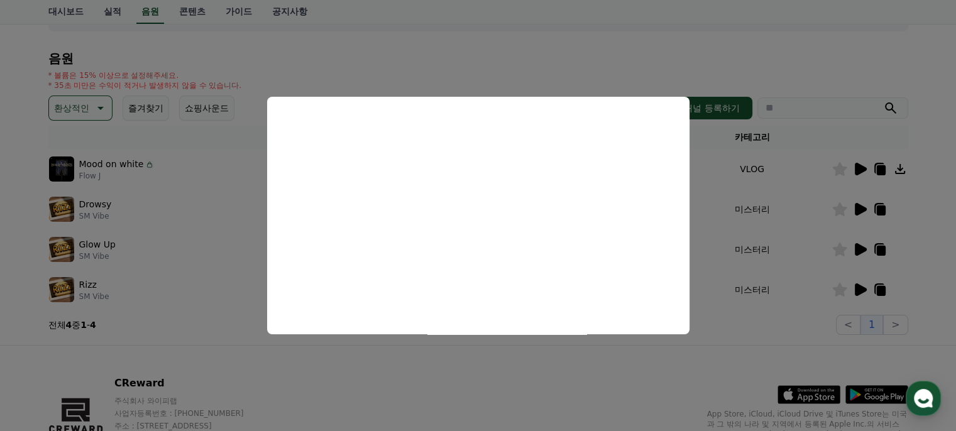
scroll to position [126, 0]
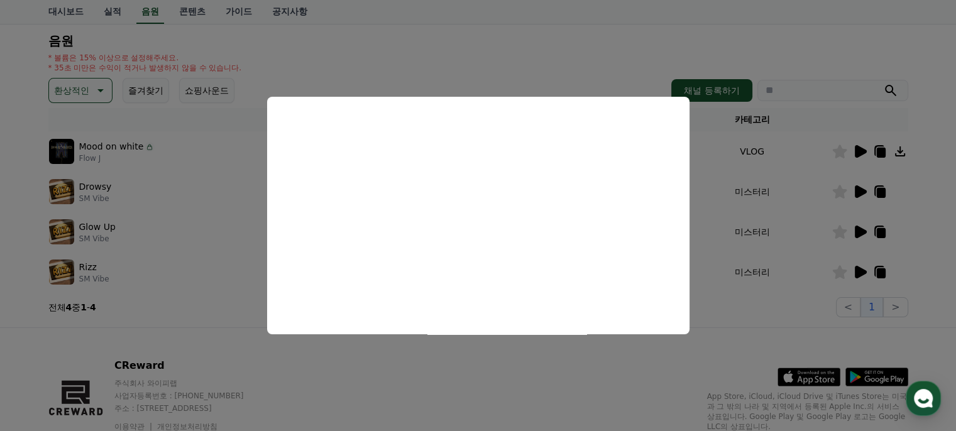
click at [859, 272] on button "close modal" at bounding box center [478, 215] width 956 height 431
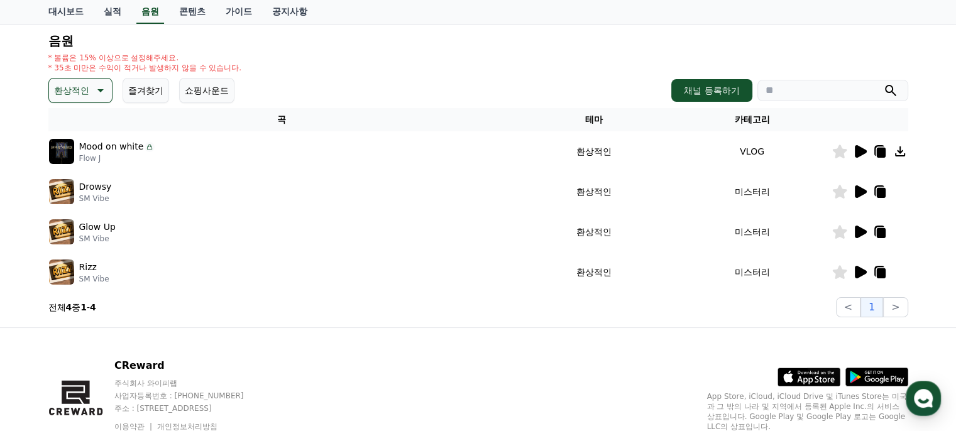
click at [106, 89] on icon at bounding box center [99, 90] width 15 height 15
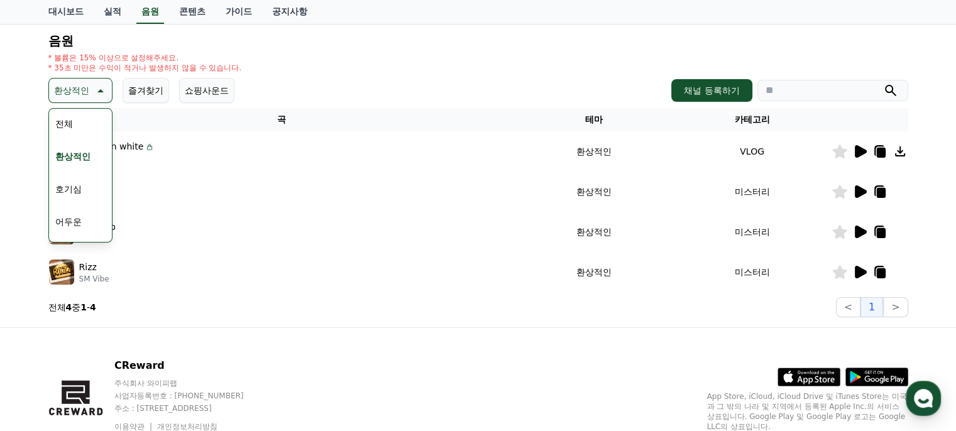
click at [206, 93] on button "쇼핑사운드" at bounding box center [206, 90] width 55 height 25
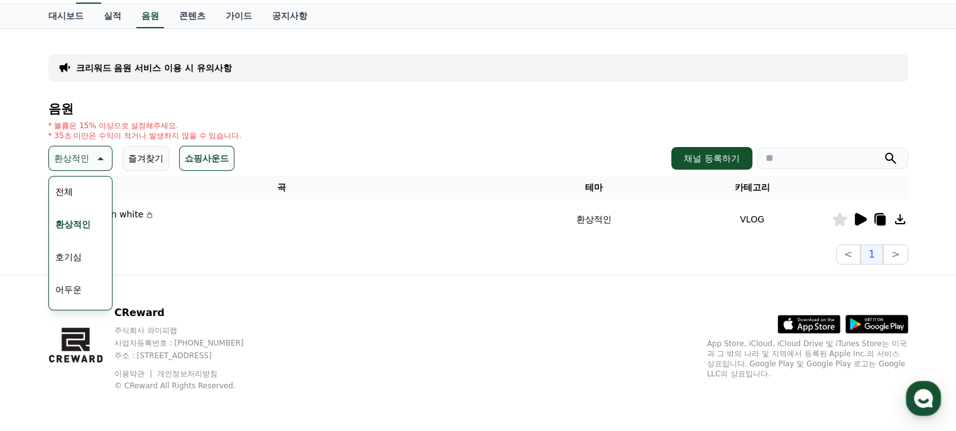
scroll to position [57, 0]
click at [404, 104] on h4 "음원" at bounding box center [478, 109] width 860 height 14
click at [858, 222] on icon at bounding box center [861, 220] width 12 height 13
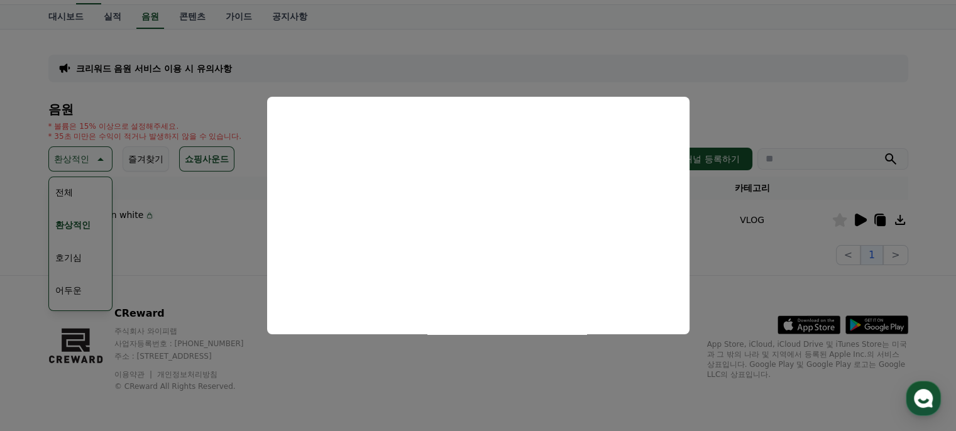
click at [6, 203] on button "close modal" at bounding box center [478, 215] width 956 height 431
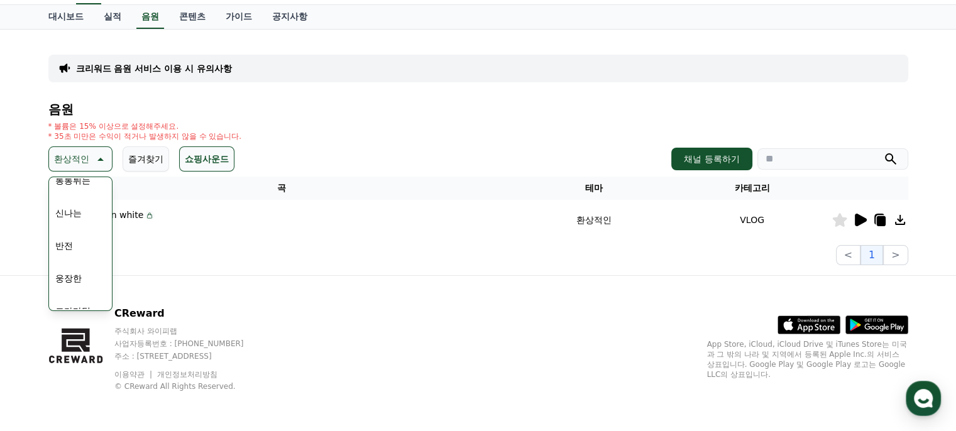
scroll to position [252, 0]
click at [81, 228] on button "드라마틱" at bounding box center [72, 235] width 45 height 28
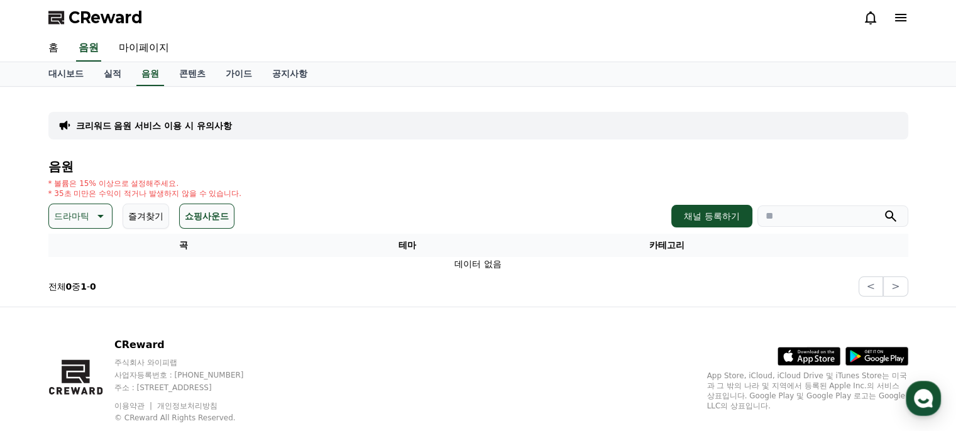
click at [97, 215] on icon at bounding box center [99, 216] width 15 height 15
click at [72, 316] on button "긴장되는" at bounding box center [72, 320] width 45 height 28
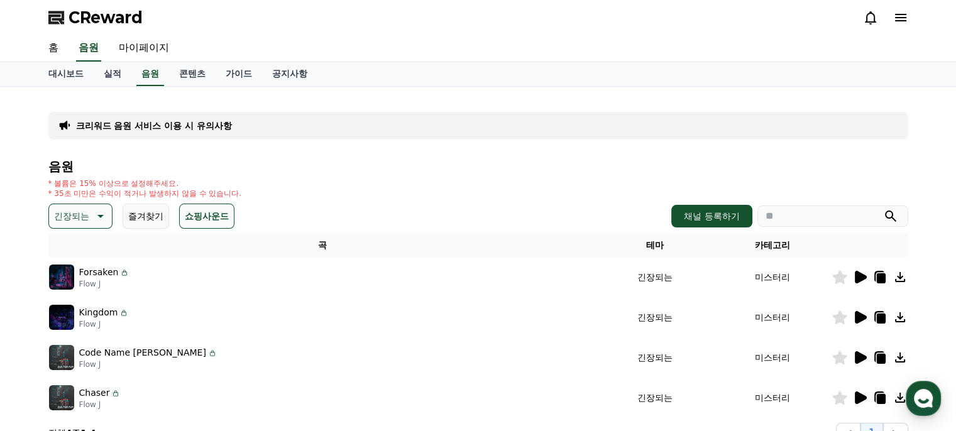
click at [857, 274] on icon at bounding box center [861, 277] width 12 height 13
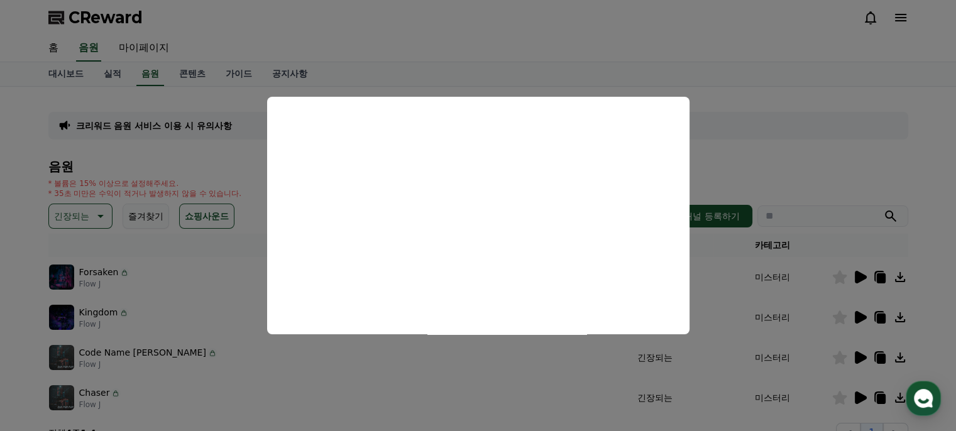
click at [858, 318] on button "close modal" at bounding box center [478, 215] width 956 height 431
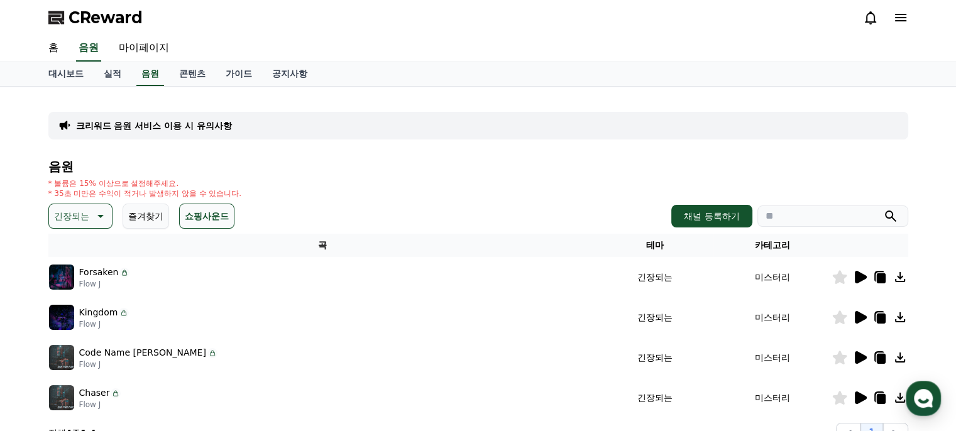
click at [861, 318] on icon at bounding box center [861, 317] width 12 height 13
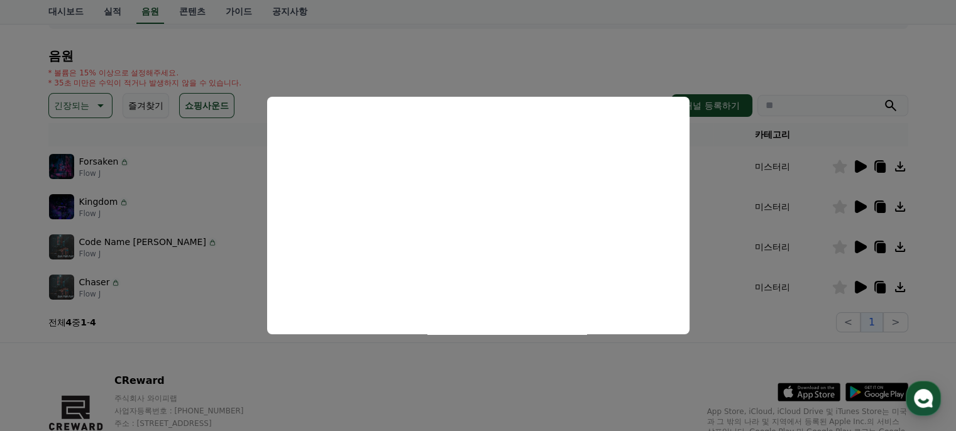
scroll to position [126, 0]
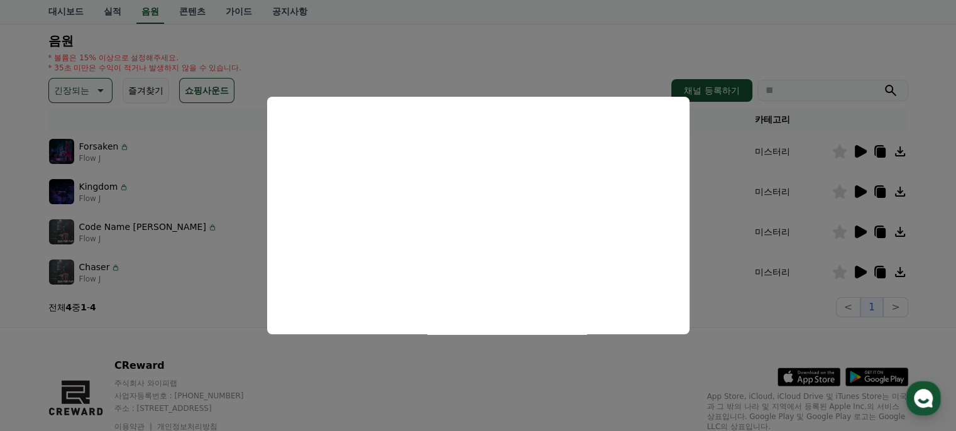
click at [859, 273] on button "close modal" at bounding box center [478, 215] width 956 height 431
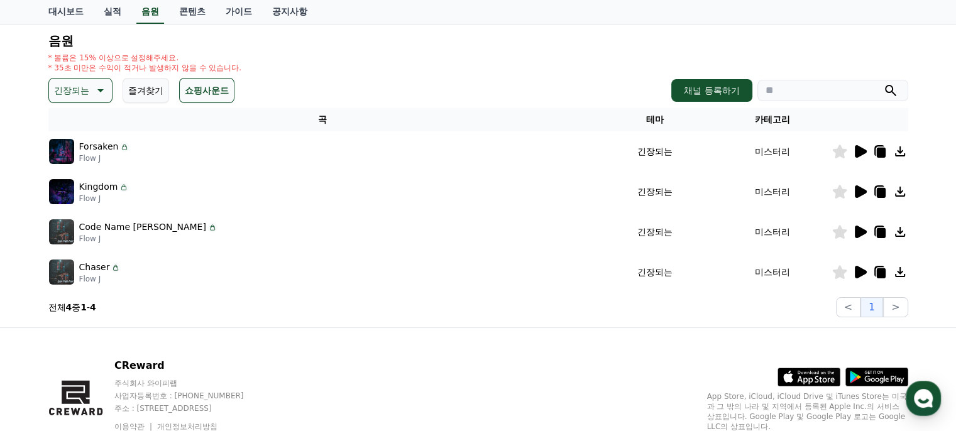
click at [859, 273] on icon at bounding box center [861, 272] width 12 height 13
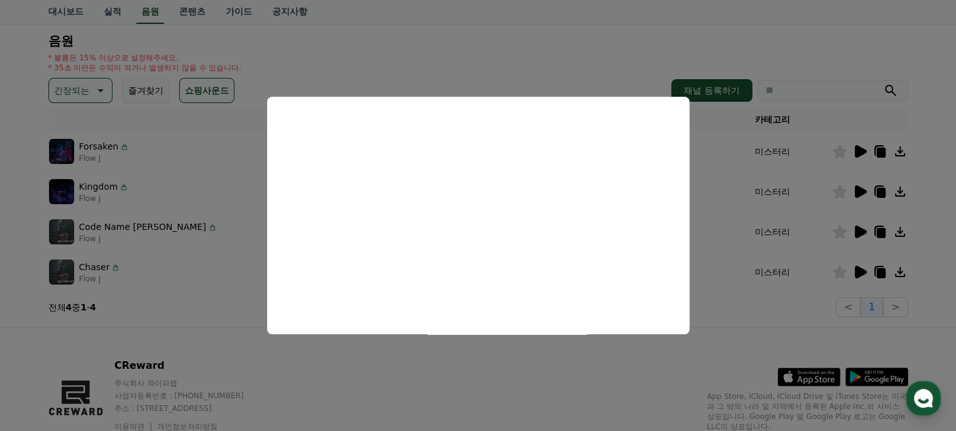
click at [862, 230] on button "close modal" at bounding box center [478, 215] width 956 height 431
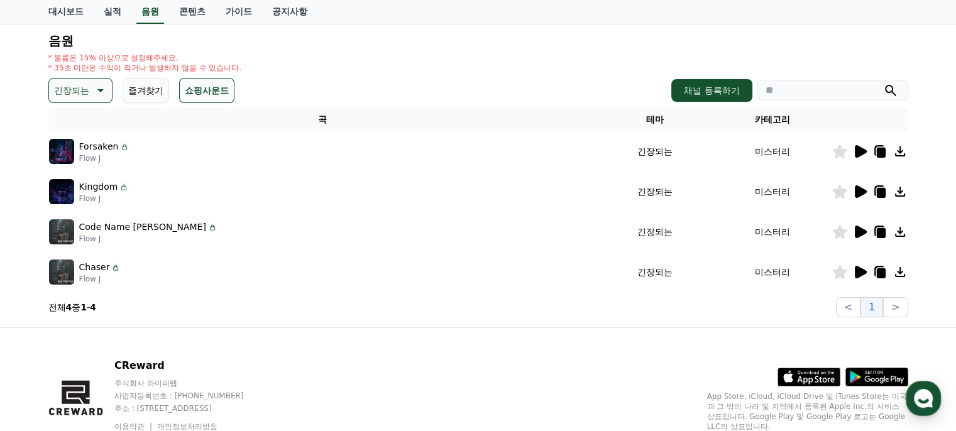
click at [862, 230] on icon at bounding box center [861, 232] width 12 height 13
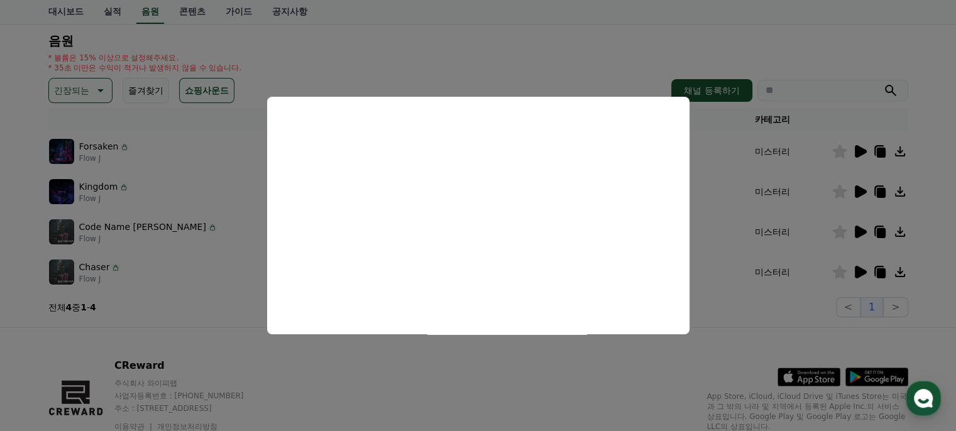
click at [102, 91] on button "close modal" at bounding box center [478, 215] width 956 height 431
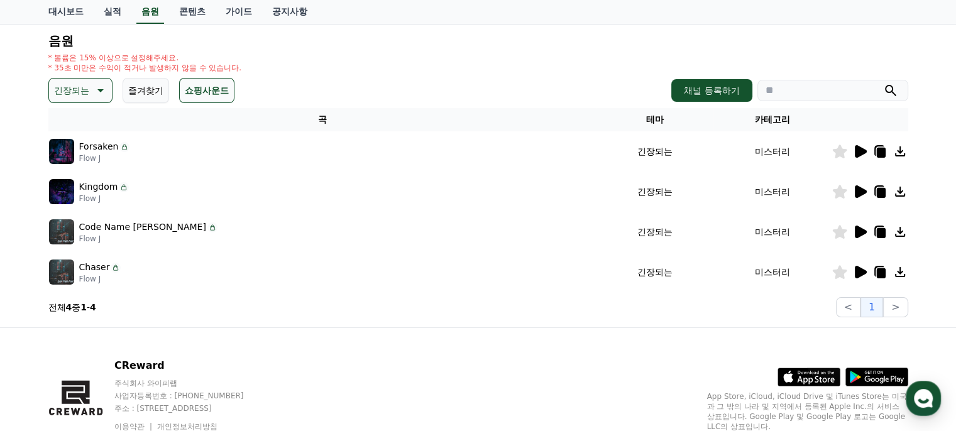
click at [102, 91] on icon at bounding box center [99, 90] width 15 height 15
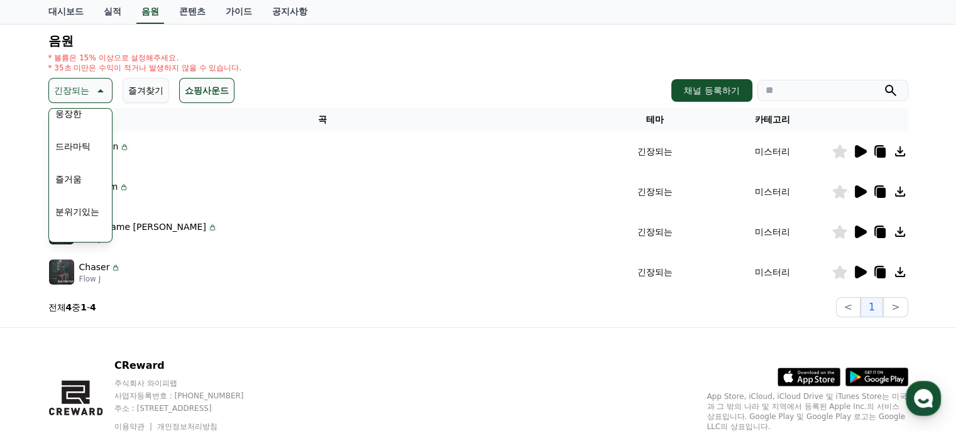
scroll to position [252, 0]
click at [67, 196] on button "즐거움" at bounding box center [68, 199] width 36 height 28
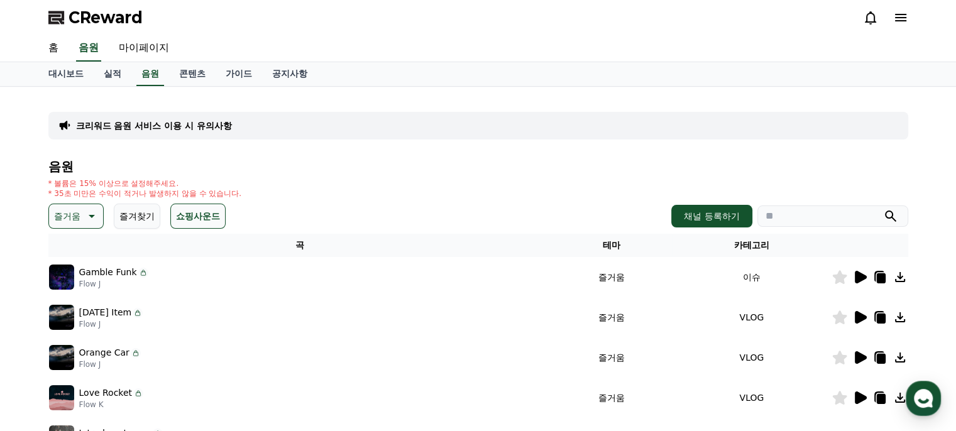
click at [861, 279] on icon at bounding box center [861, 277] width 12 height 13
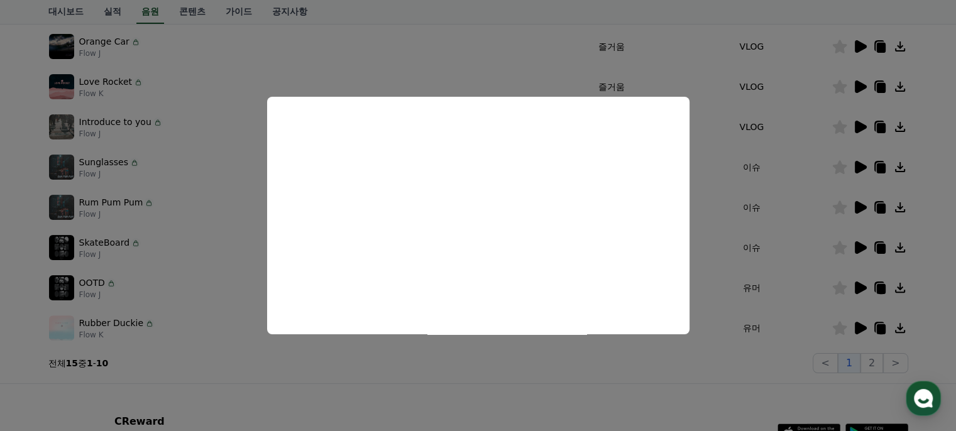
scroll to position [294, 0]
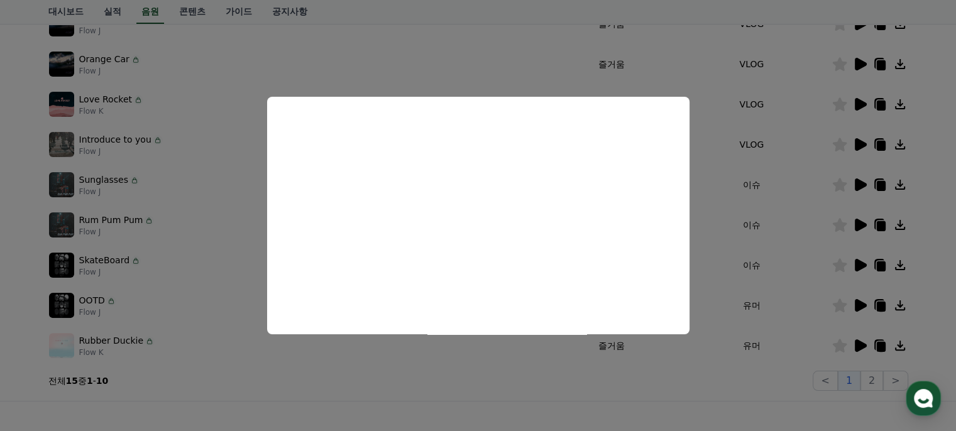
click at [861, 343] on button "close modal" at bounding box center [478, 215] width 956 height 431
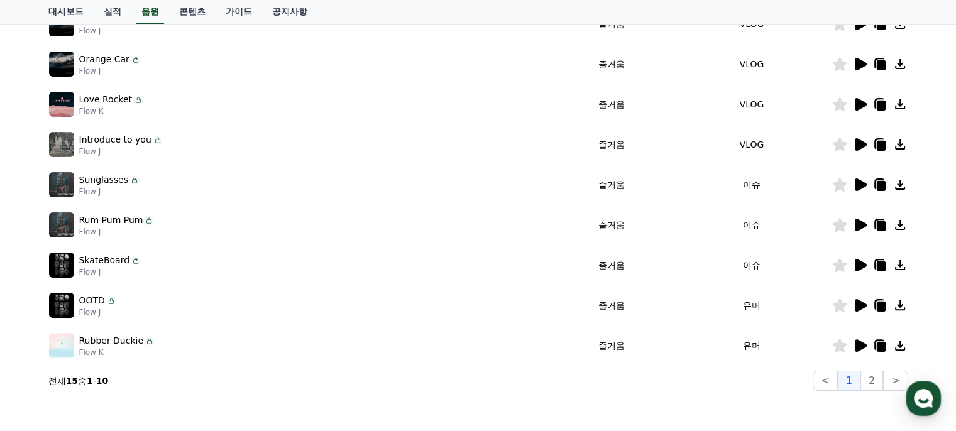
click at [861, 343] on icon at bounding box center [861, 346] width 12 height 13
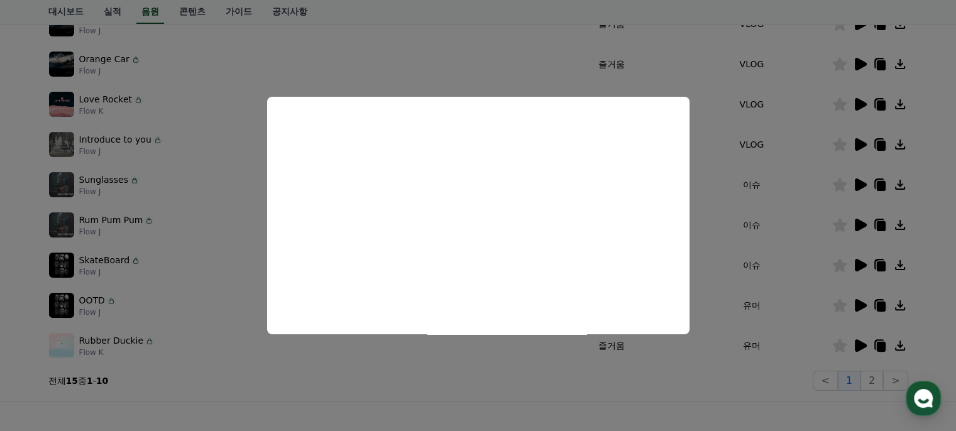
click at [859, 264] on button "close modal" at bounding box center [478, 215] width 956 height 431
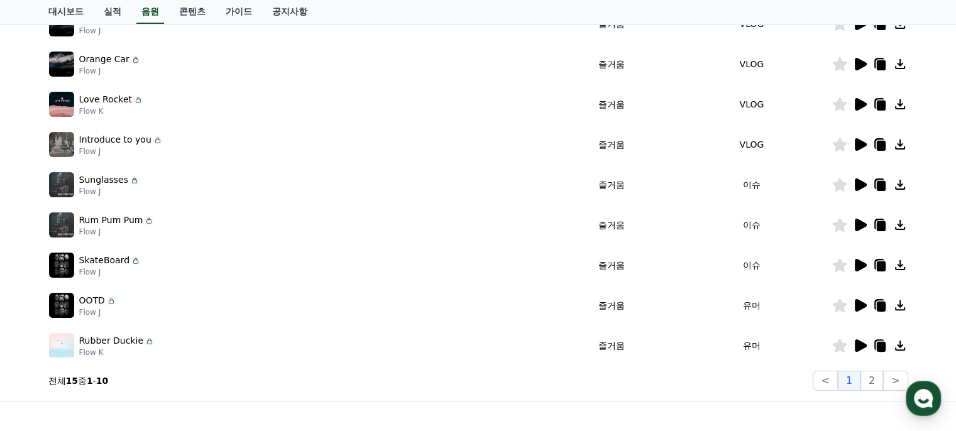
click at [859, 264] on icon at bounding box center [861, 265] width 12 height 13
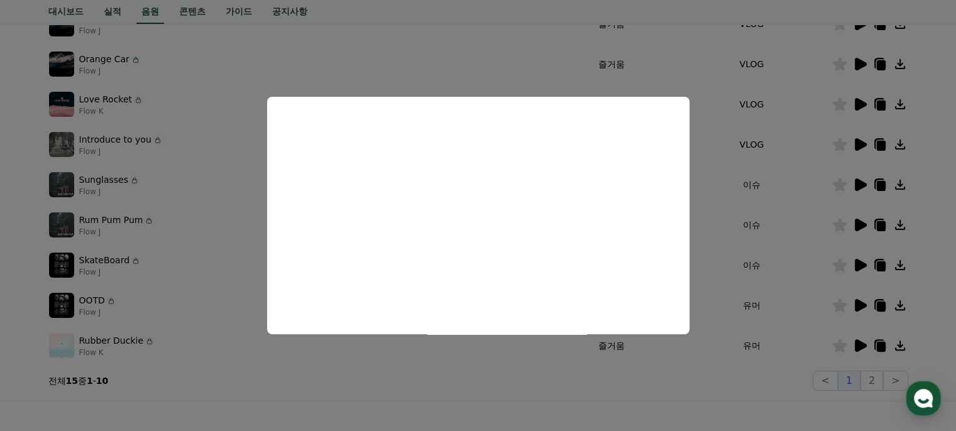
click at [860, 224] on button "close modal" at bounding box center [478, 215] width 956 height 431
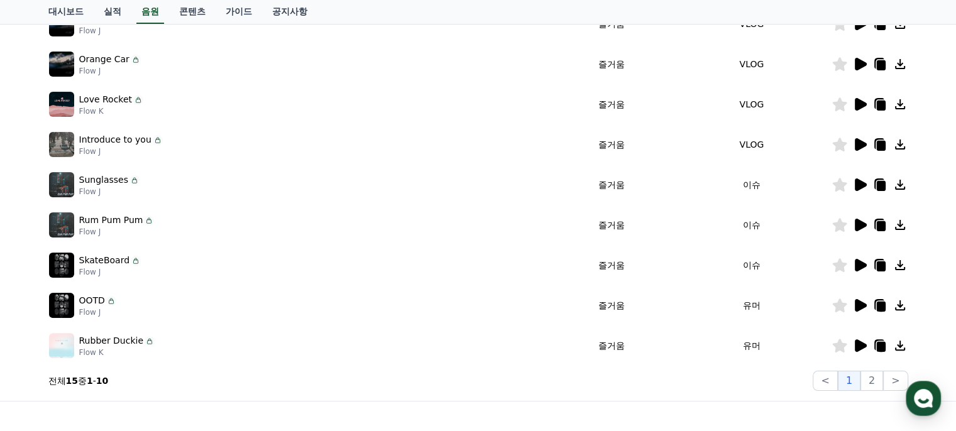
click at [860, 224] on icon at bounding box center [861, 225] width 12 height 13
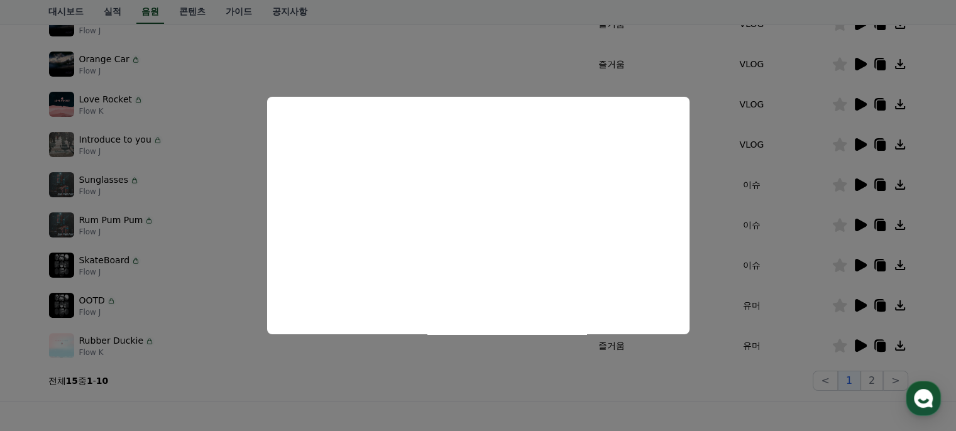
click at [860, 182] on button "close modal" at bounding box center [478, 215] width 956 height 431
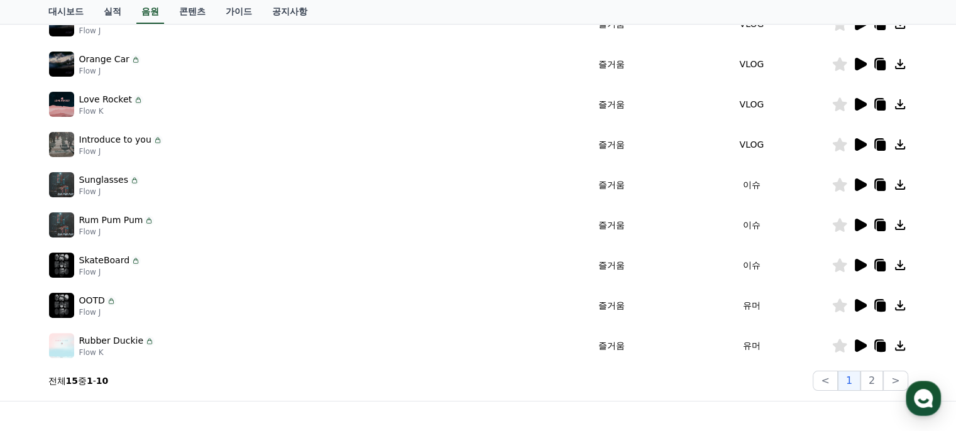
click at [860, 182] on icon at bounding box center [861, 185] width 12 height 13
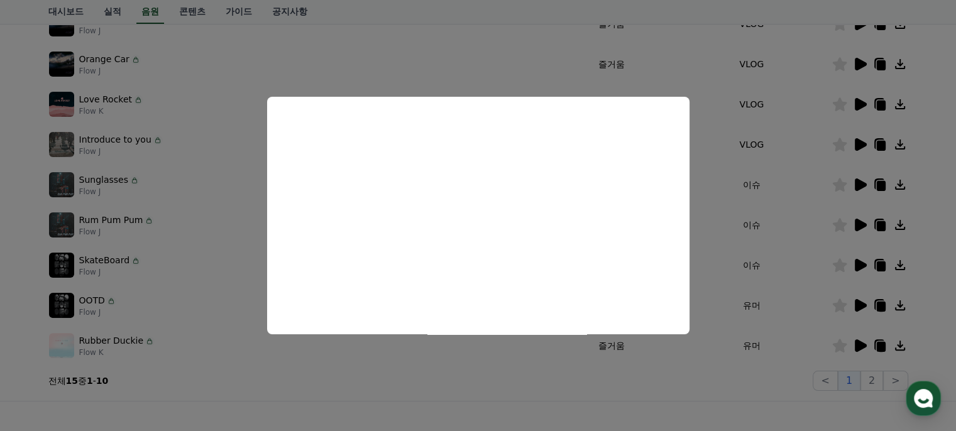
scroll to position [168, 0]
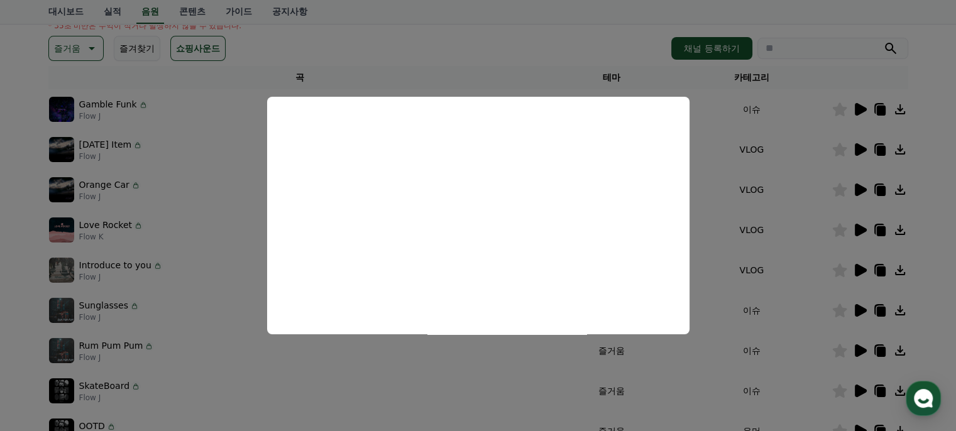
click at [860, 309] on button "close modal" at bounding box center [478, 215] width 956 height 431
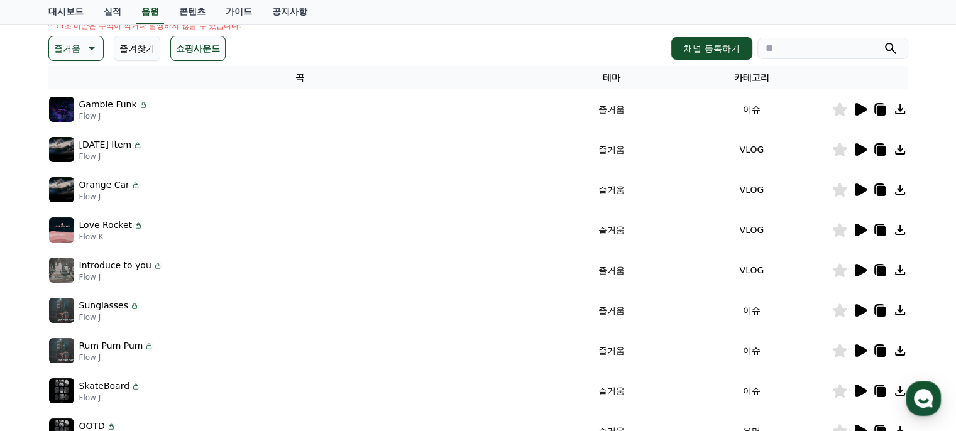
click at [860, 309] on icon at bounding box center [861, 310] width 12 height 13
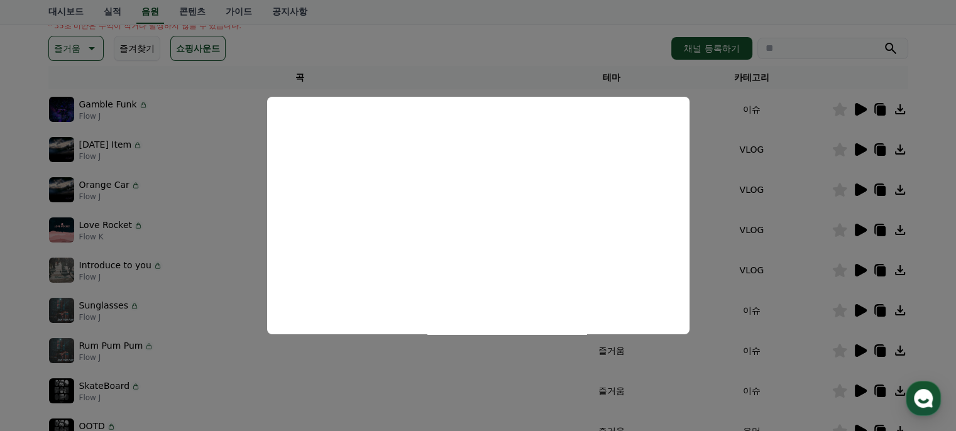
click at [865, 265] on button "close modal" at bounding box center [478, 215] width 956 height 431
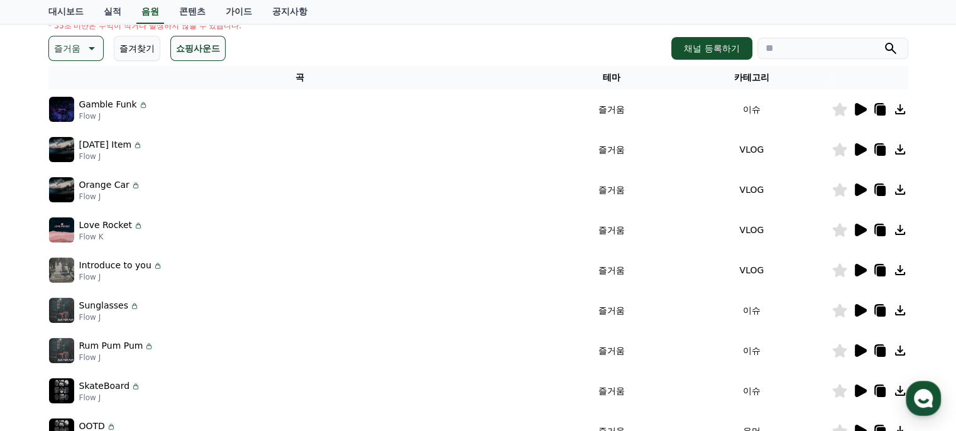
click at [863, 267] on icon at bounding box center [861, 270] width 12 height 13
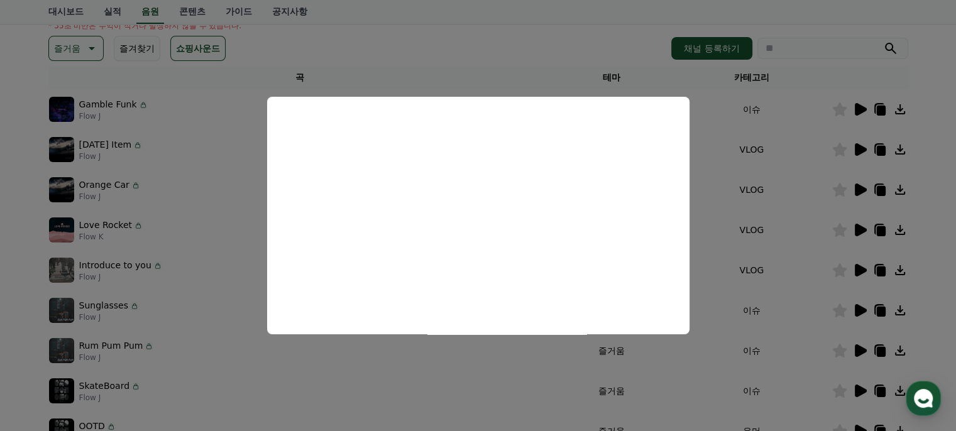
click at [856, 223] on button "close modal" at bounding box center [478, 215] width 956 height 431
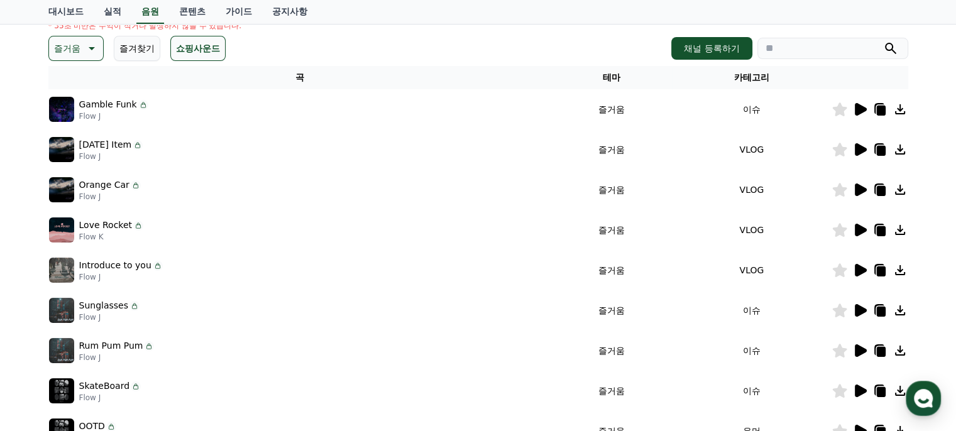
click at [860, 231] on icon at bounding box center [861, 230] width 12 height 13
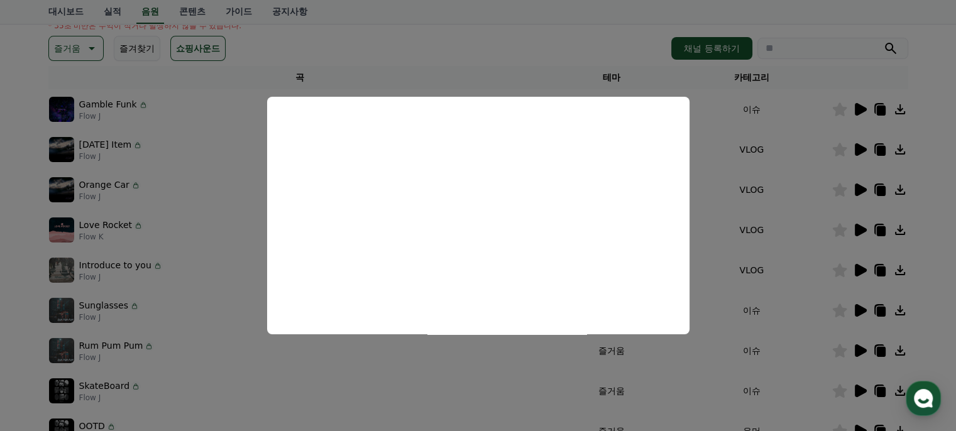
click at [862, 190] on button "close modal" at bounding box center [478, 215] width 956 height 431
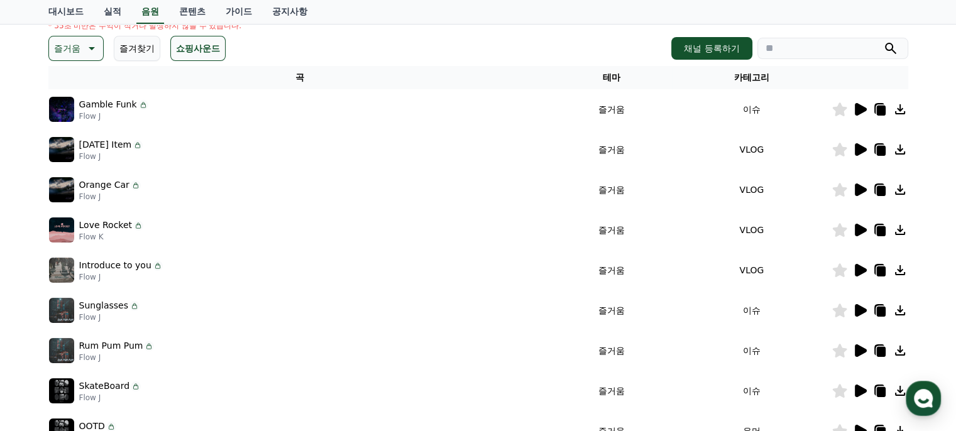
click at [862, 189] on icon at bounding box center [861, 190] width 12 height 13
